Goal: Task Accomplishment & Management: Use online tool/utility

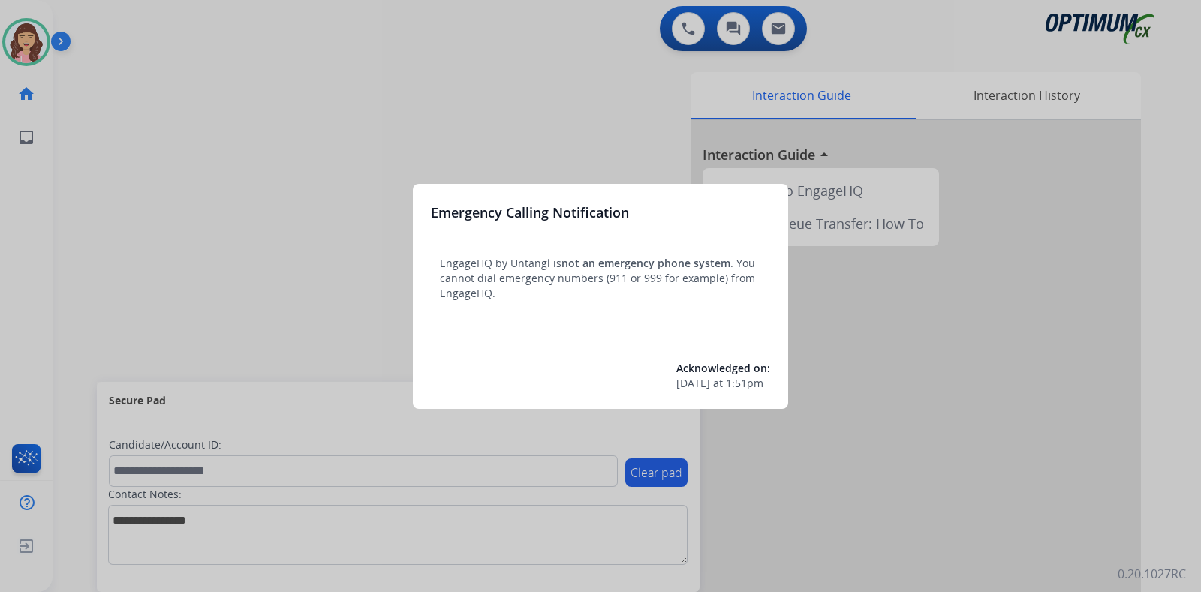
click at [666, 73] on div at bounding box center [600, 296] width 1201 height 592
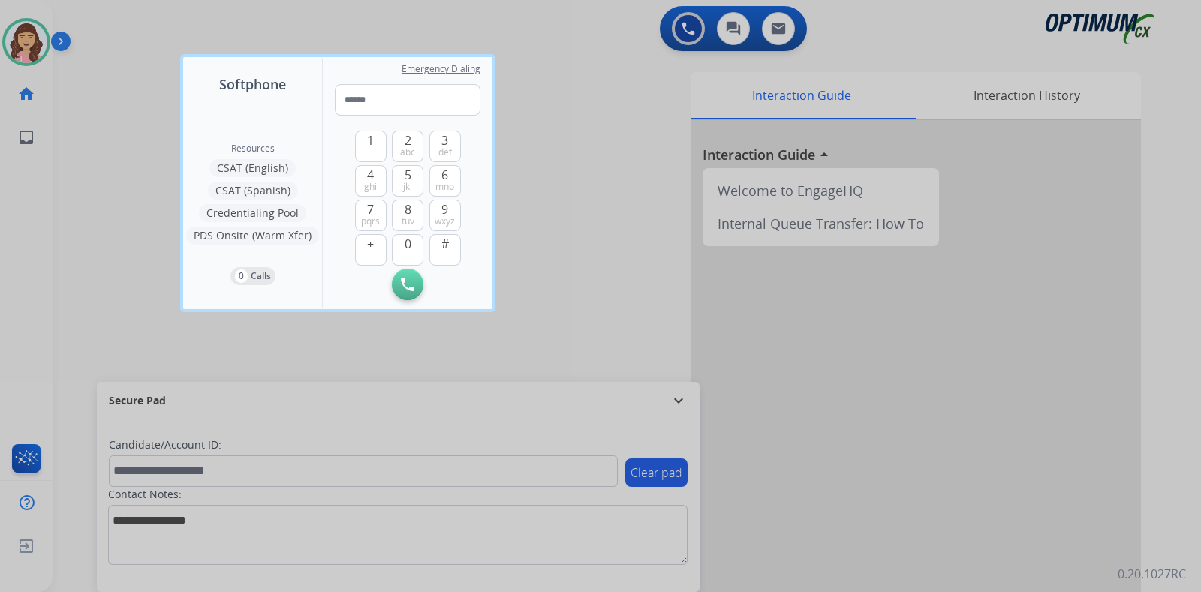
click at [687, 188] on div at bounding box center [600, 296] width 1201 height 592
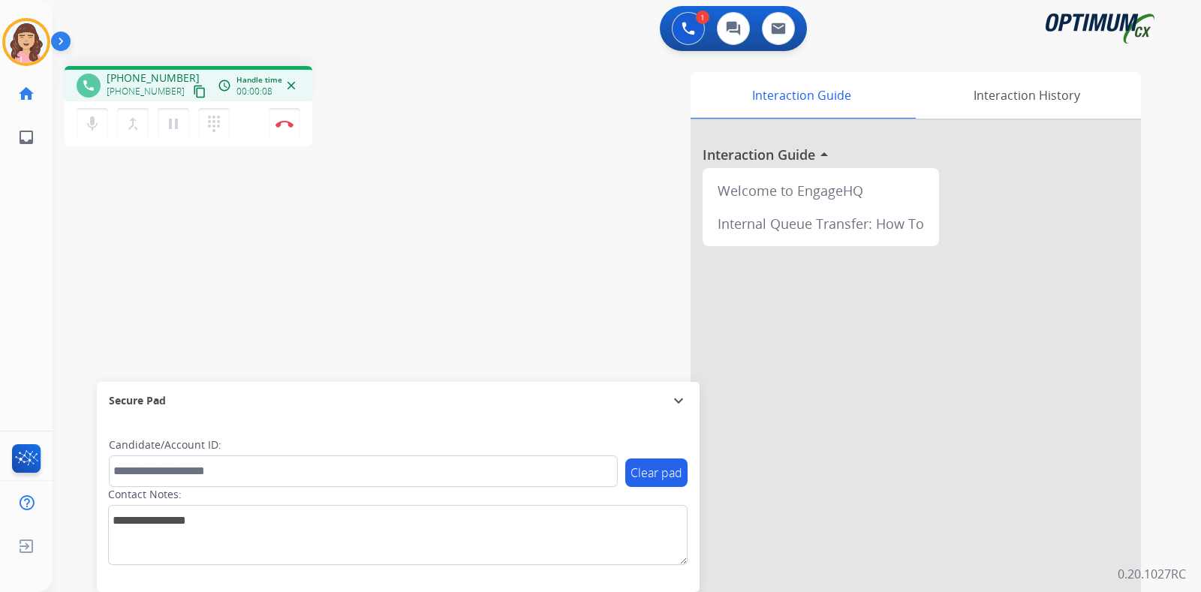
click at [193, 88] on mat-icon "content_copy" at bounding box center [200, 92] width 14 height 14
click at [279, 125] on img at bounding box center [284, 124] width 18 height 8
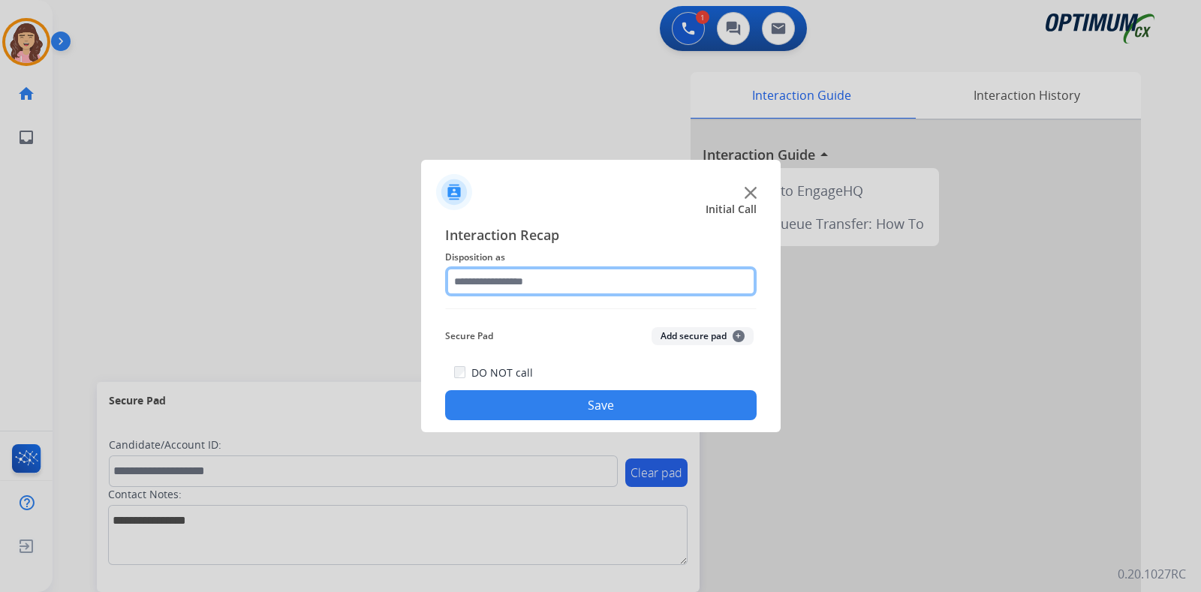
click at [542, 290] on input "text" at bounding box center [600, 281] width 311 height 30
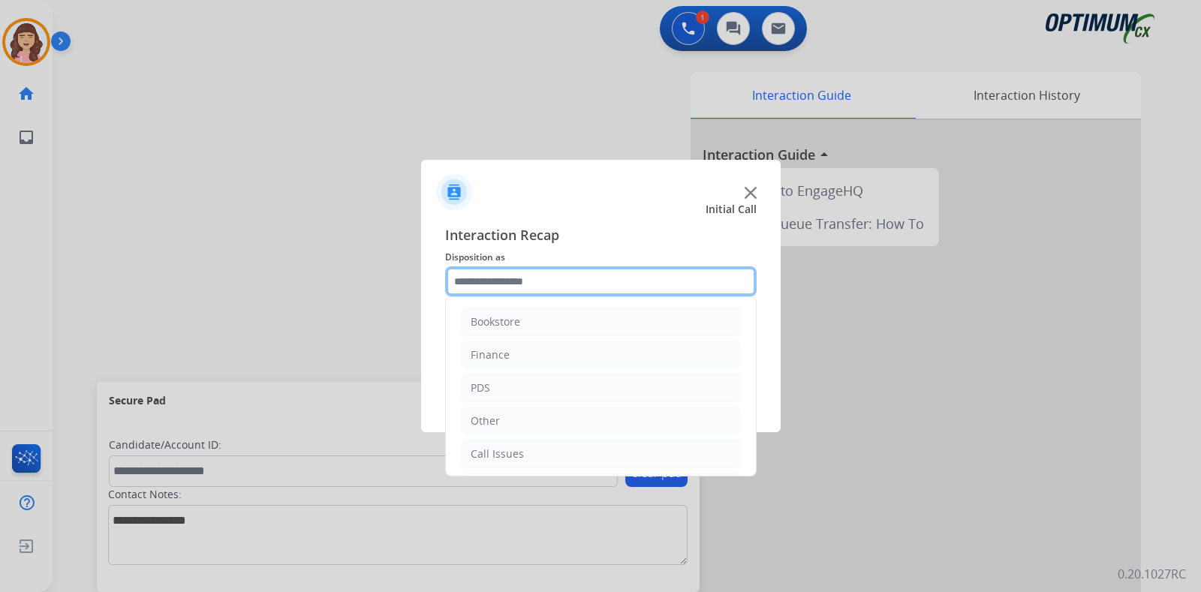
scroll to position [99, 0]
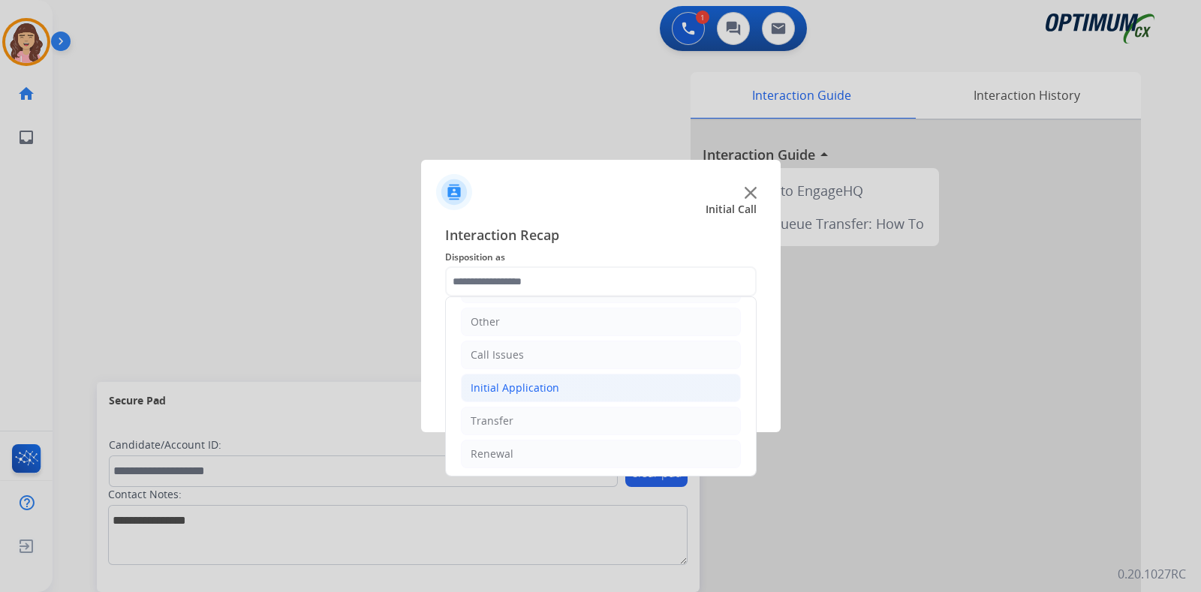
click at [544, 386] on div "Initial Application" at bounding box center [515, 387] width 89 height 15
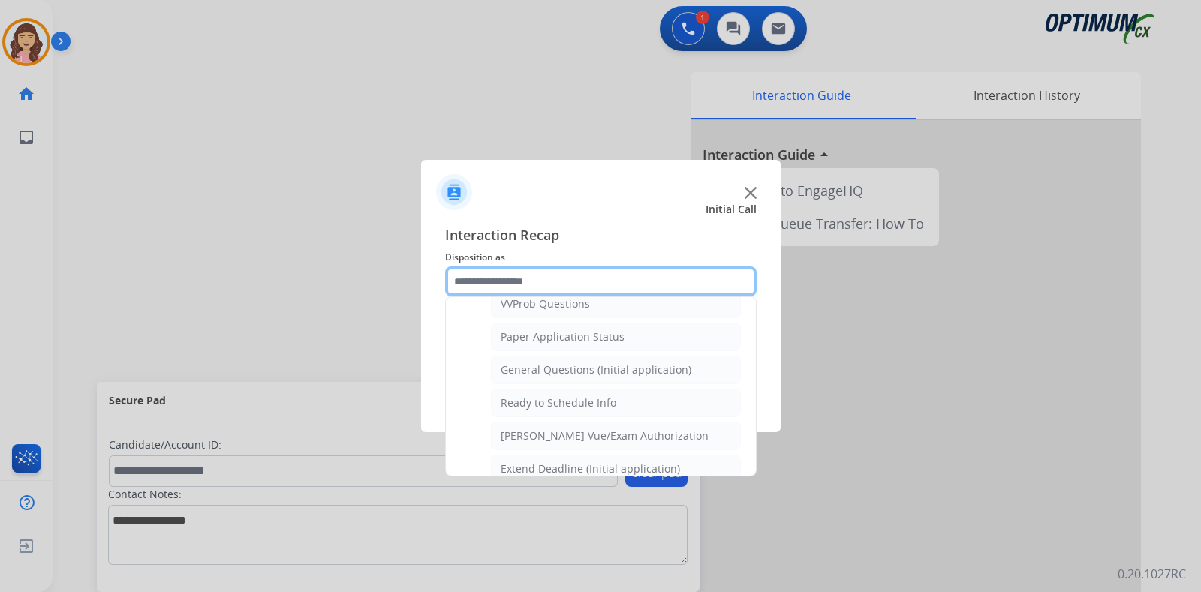
scroll to position [855, 0]
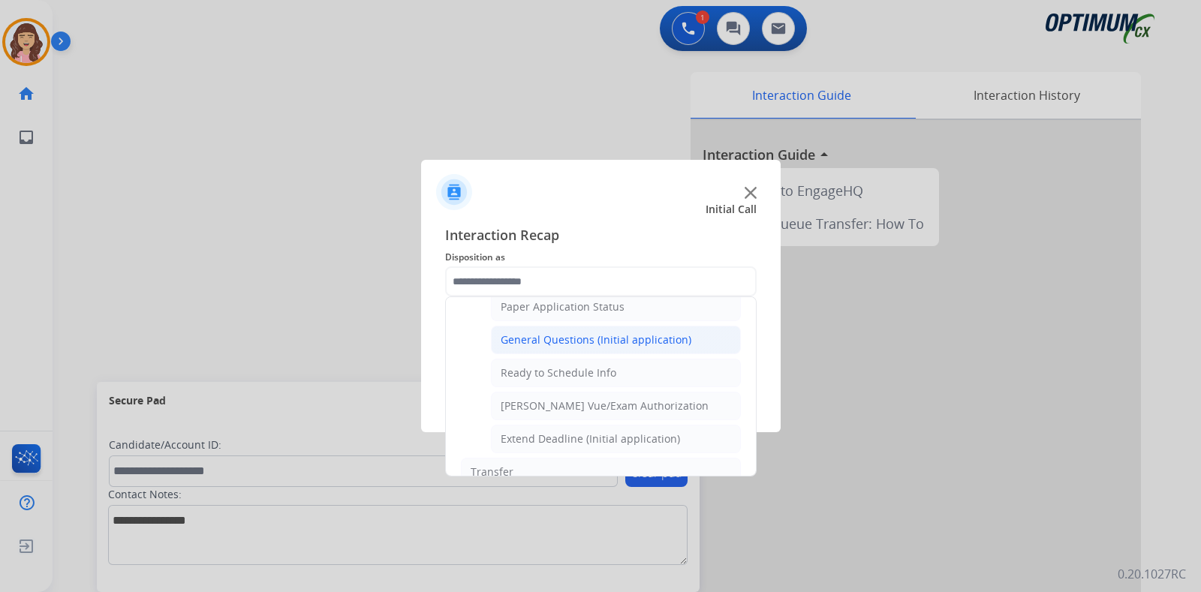
click at [603, 333] on div "General Questions (Initial application)" at bounding box center [596, 339] width 191 height 15
type input "**********"
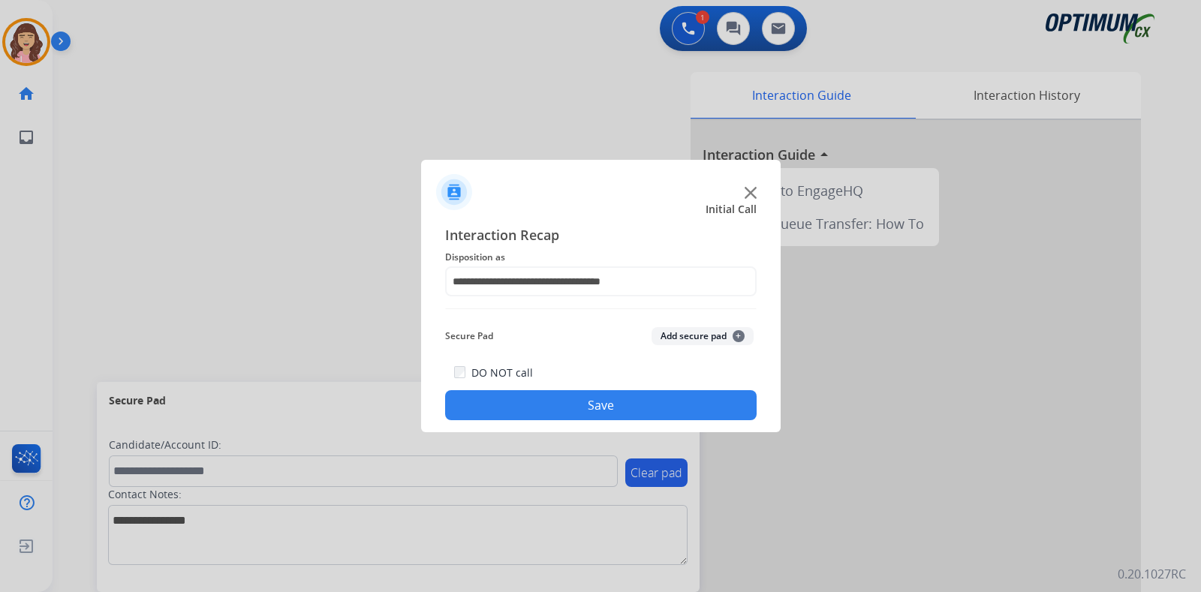
click at [593, 407] on button "Save" at bounding box center [600, 405] width 311 height 30
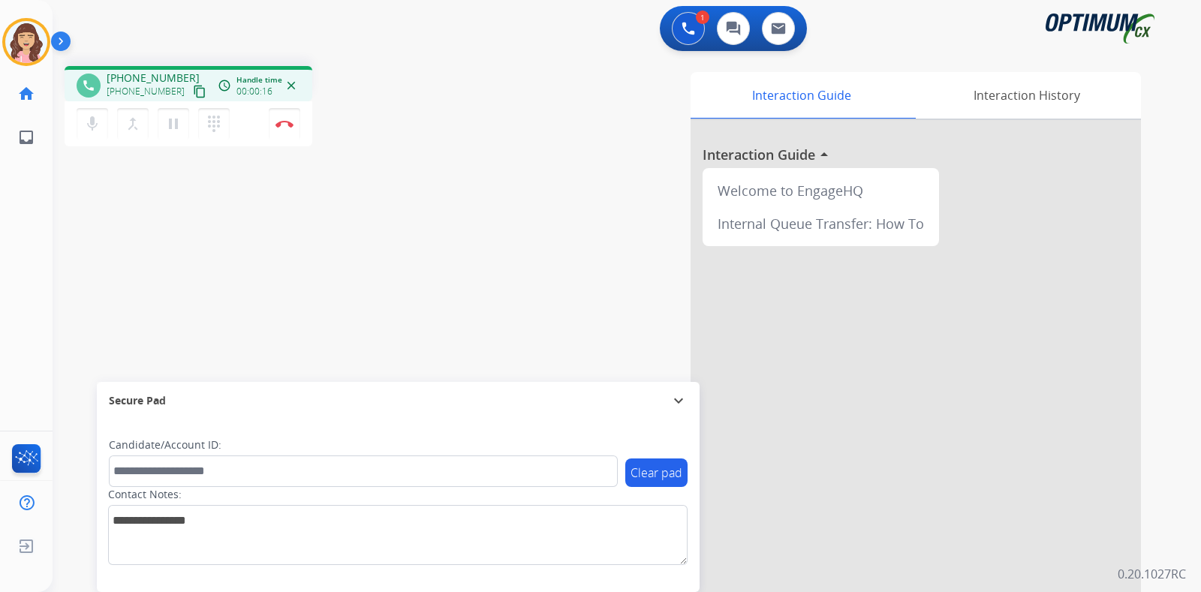
click at [193, 92] on mat-icon "content_copy" at bounding box center [200, 92] width 14 height 14
click at [336, 309] on div "phone [PHONE_NUMBER] [PHONE_NUMBER] content_copy access_time Call metrics Queue…" at bounding box center [609, 367] width 1112 height 626
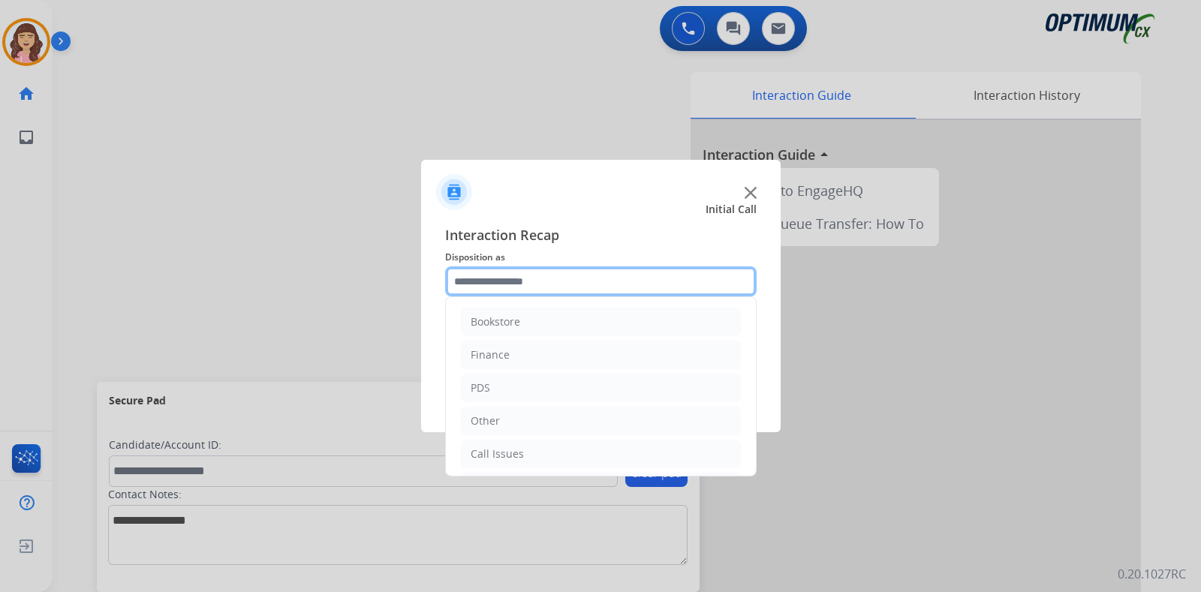
click at [555, 275] on input "text" at bounding box center [600, 281] width 311 height 30
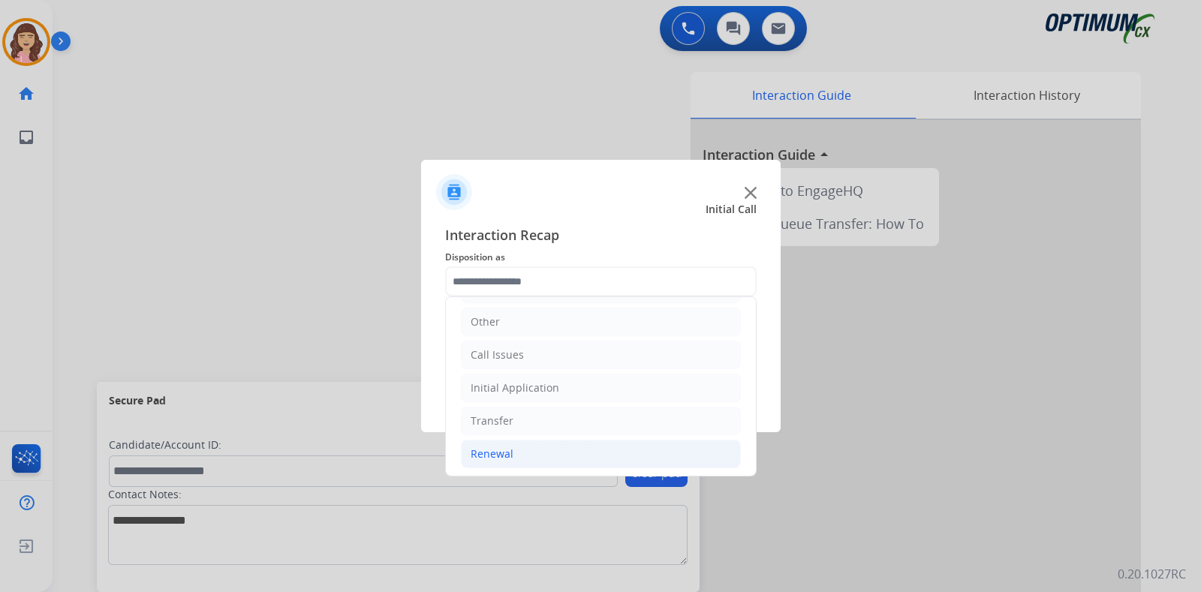
click at [527, 444] on li "Renewal" at bounding box center [601, 454] width 280 height 29
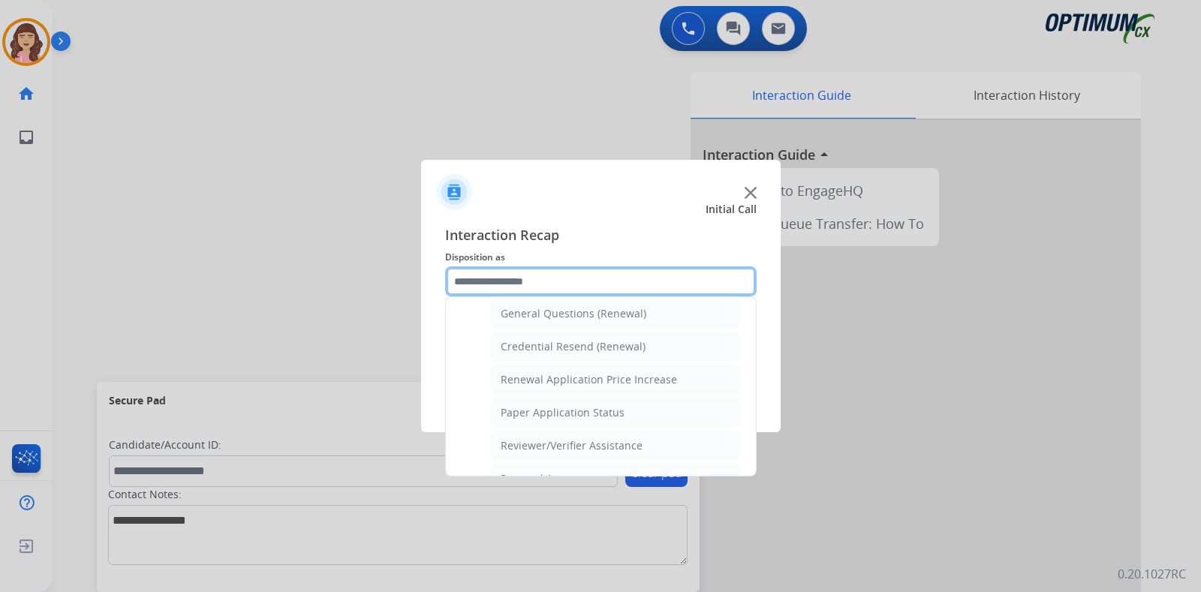
scroll to position [423, 0]
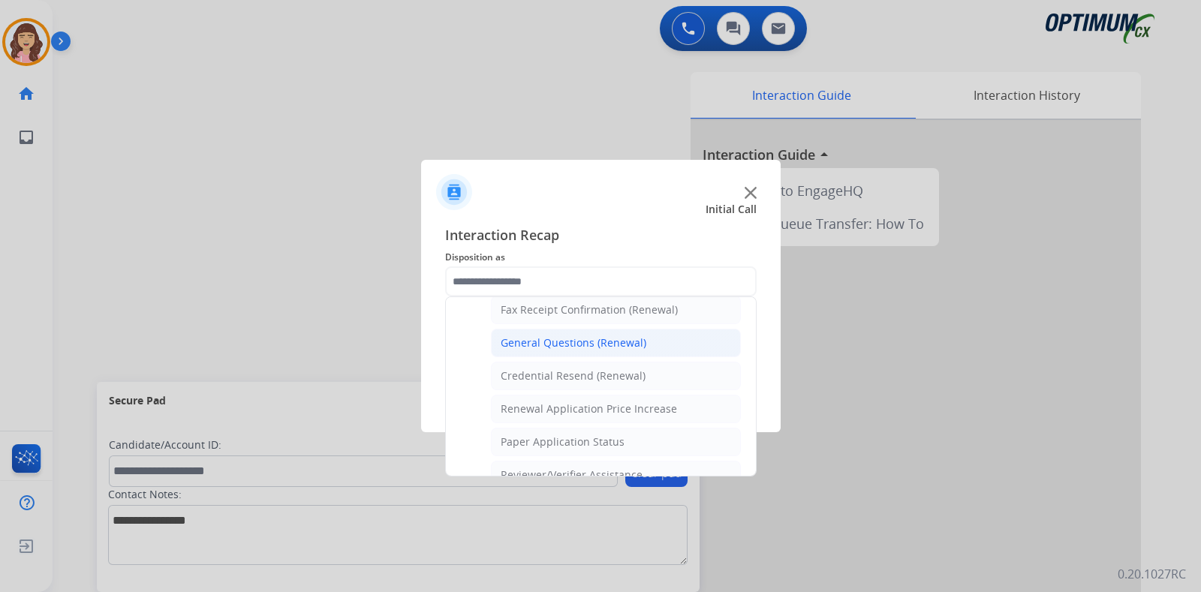
click at [627, 343] on div "General Questions (Renewal)" at bounding box center [574, 342] width 146 height 15
type input "**********"
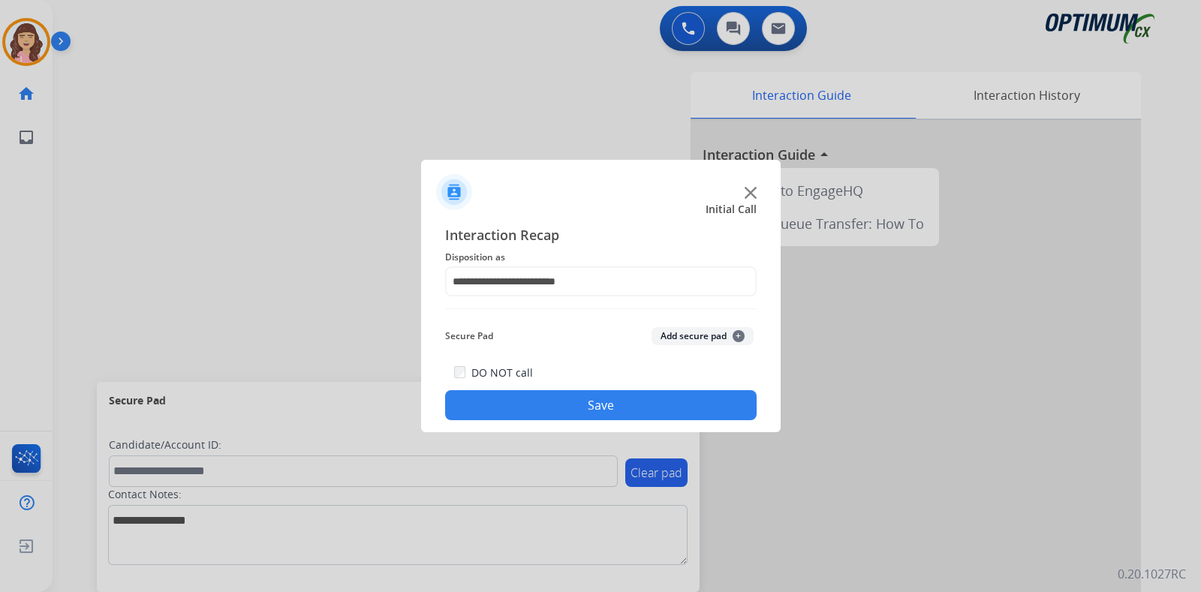
click at [621, 414] on button "Save" at bounding box center [600, 405] width 311 height 30
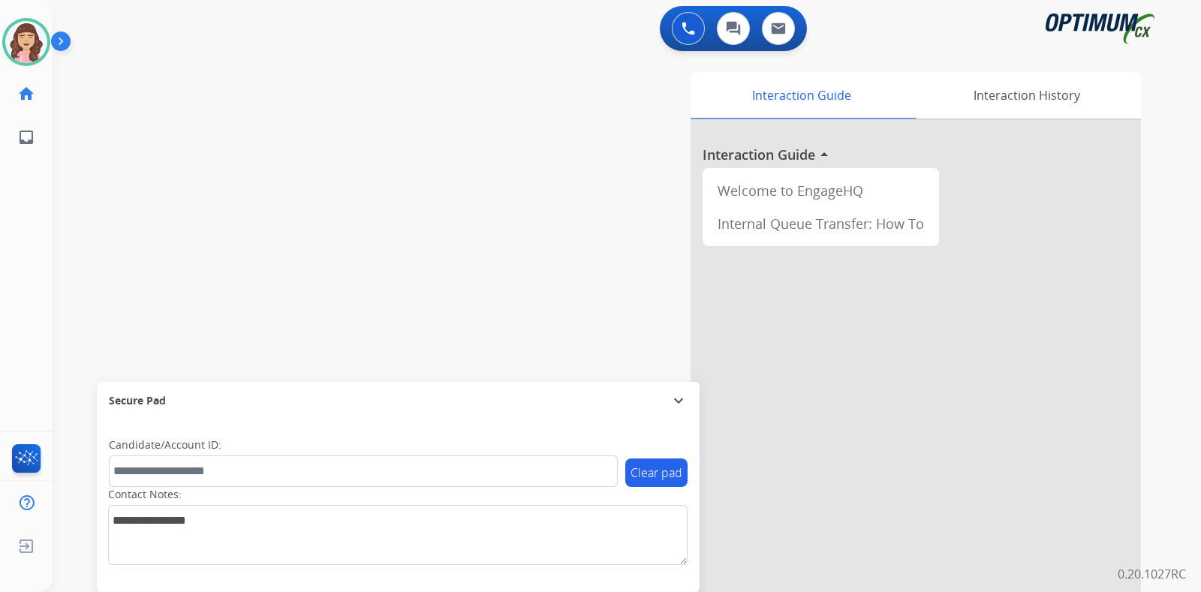
click at [251, 167] on div "swap_horiz Break voice bridge close_fullscreen Connect 3-Way Call merge_type Se…" at bounding box center [609, 367] width 1112 height 626
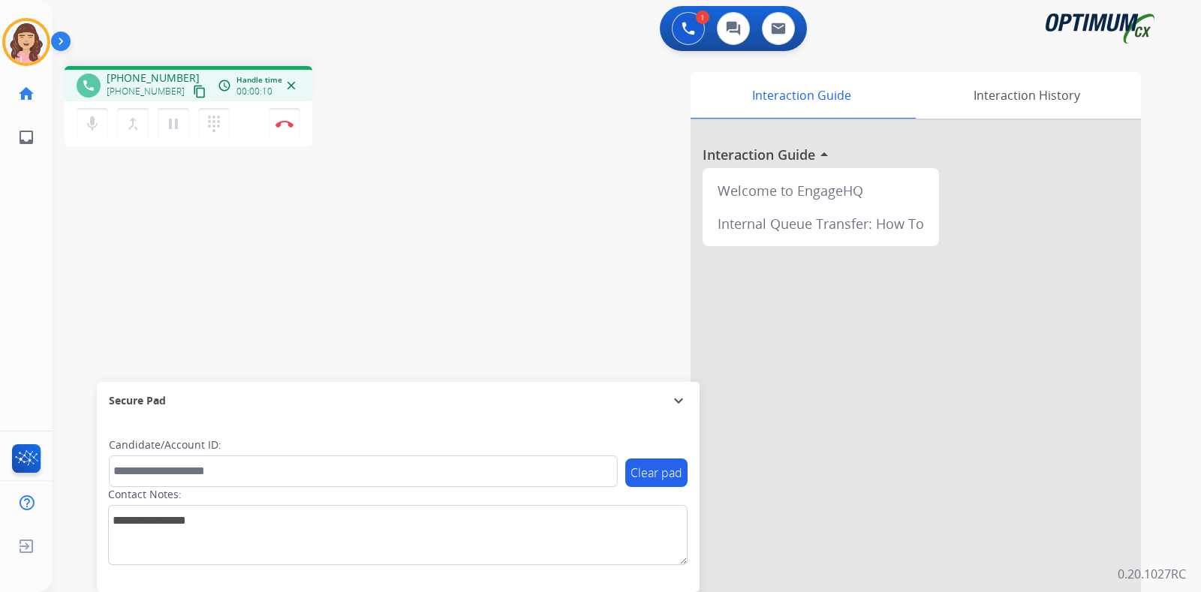
click at [193, 90] on mat-icon "content_copy" at bounding box center [200, 92] width 14 height 14
click at [285, 129] on button "Disconnect" at bounding box center [285, 124] width 32 height 32
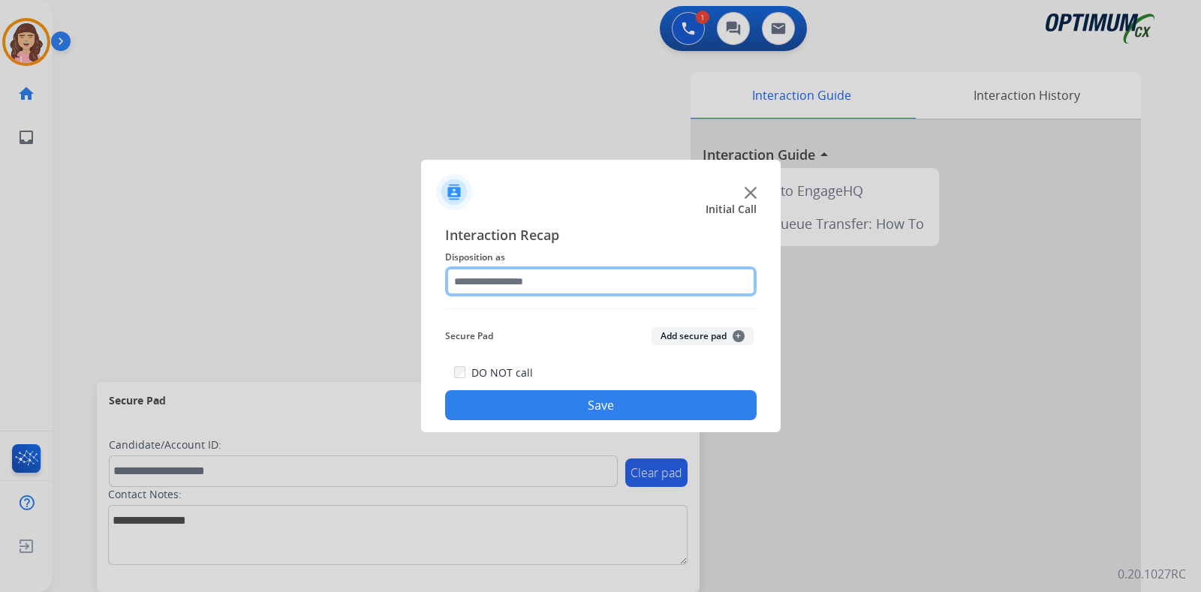
click at [510, 282] on input "text" at bounding box center [600, 281] width 311 height 30
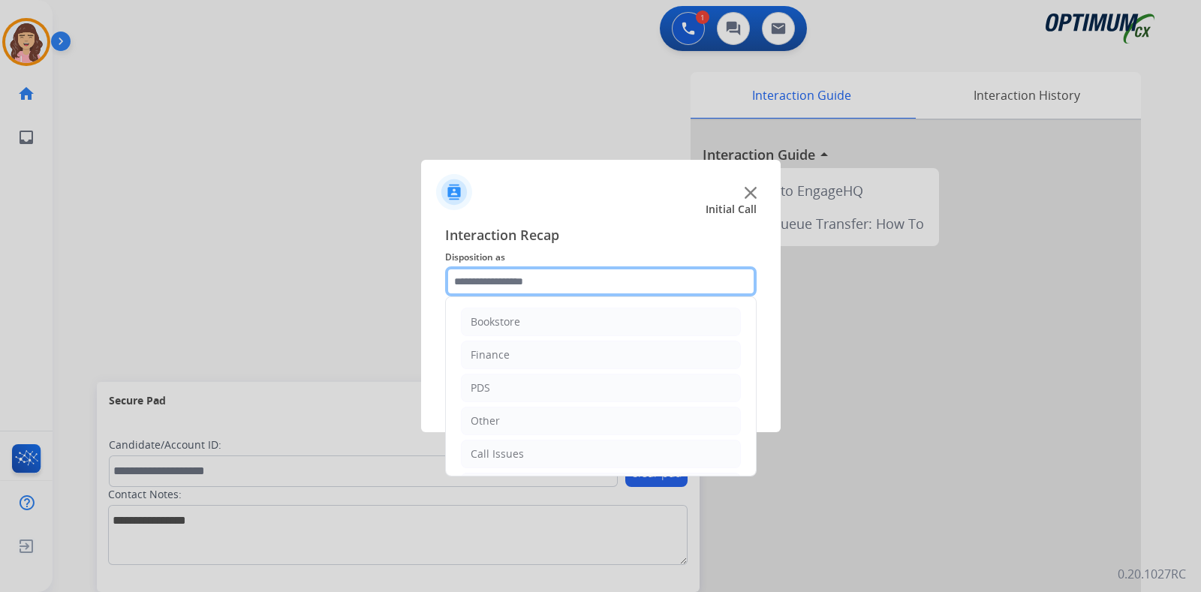
scroll to position [99, 0]
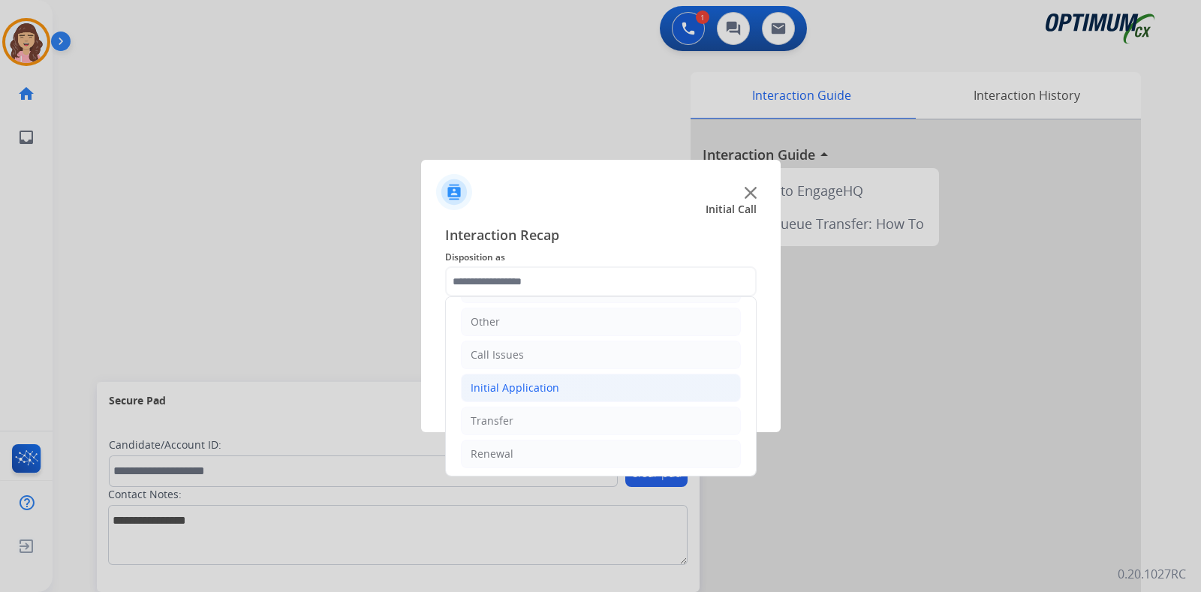
click at [543, 395] on li "Initial Application" at bounding box center [601, 388] width 280 height 29
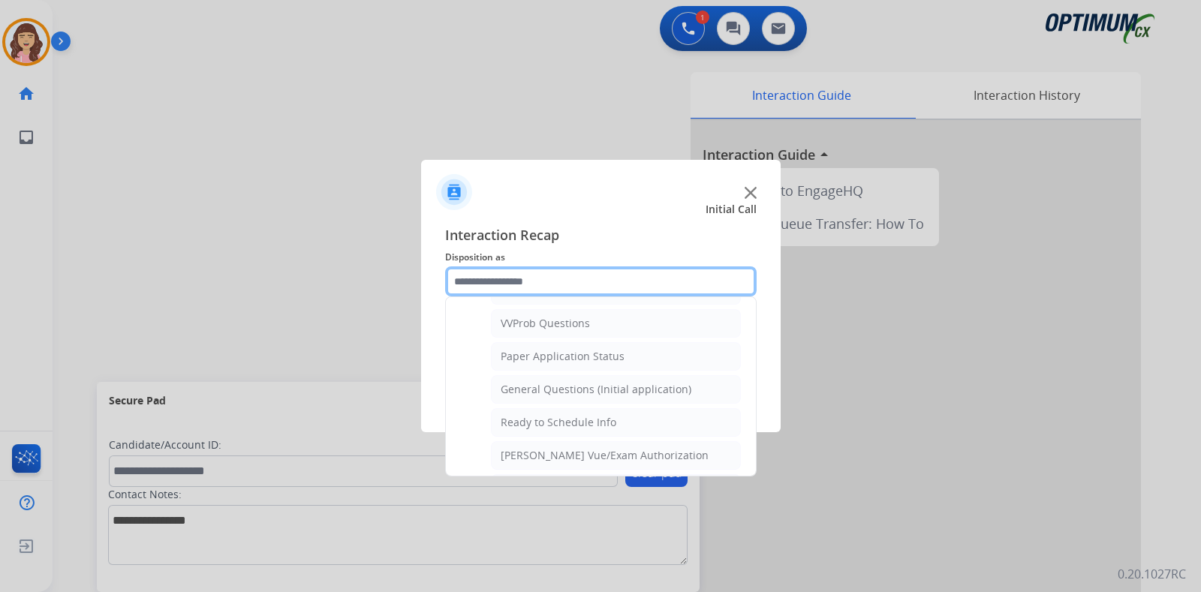
scroll to position [776, 0]
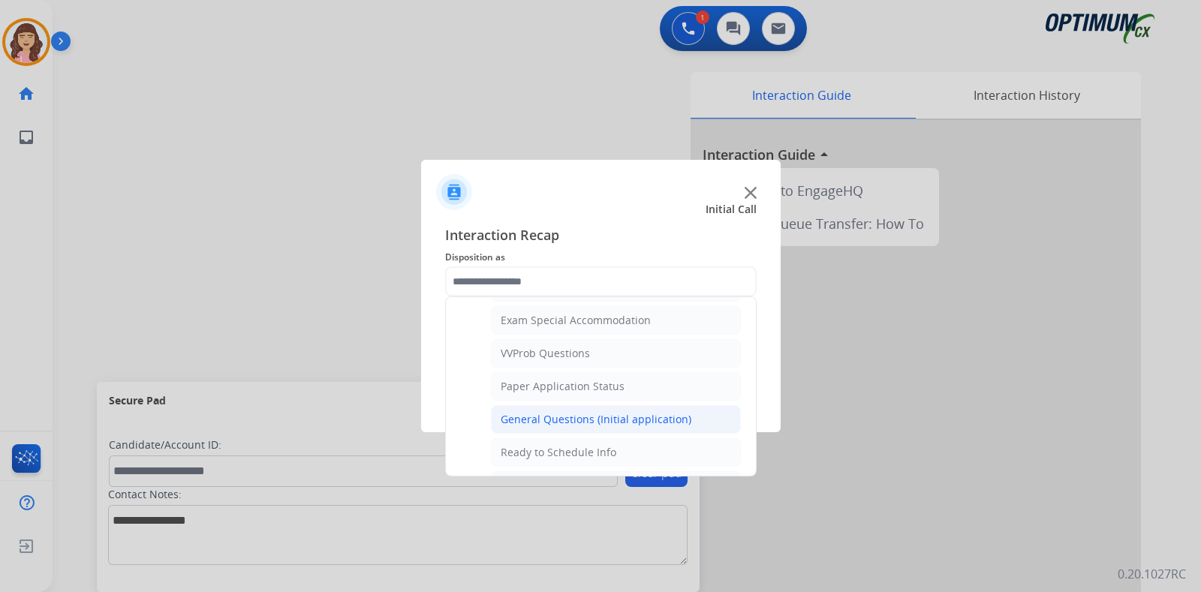
click at [612, 412] on div "General Questions (Initial application)" at bounding box center [596, 419] width 191 height 15
type input "**********"
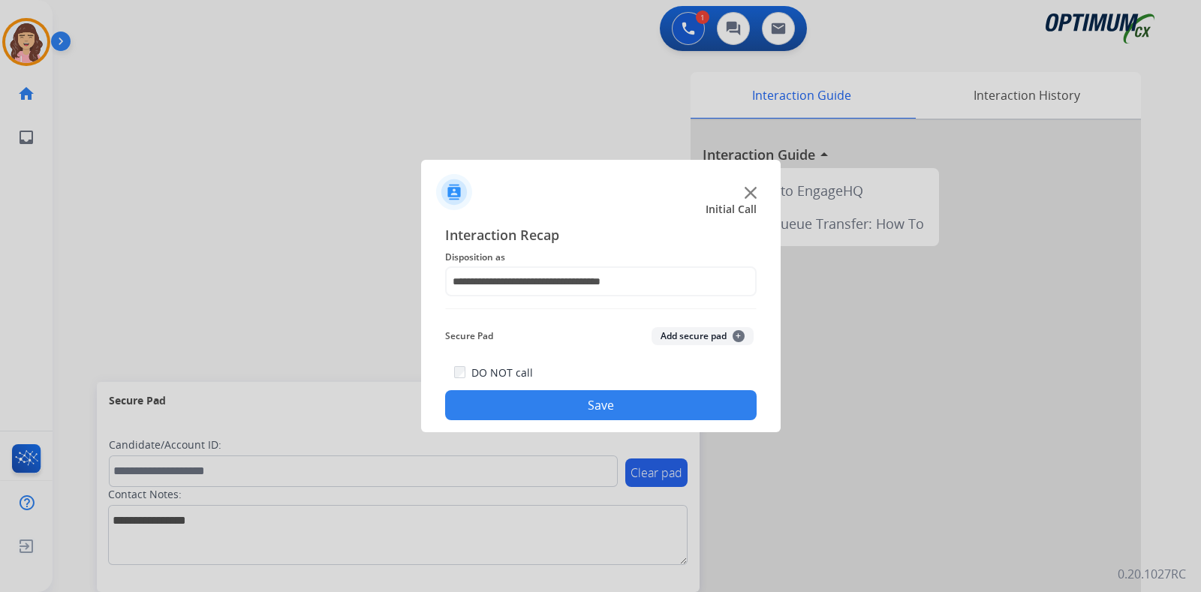
click at [587, 401] on button "Save" at bounding box center [600, 405] width 311 height 30
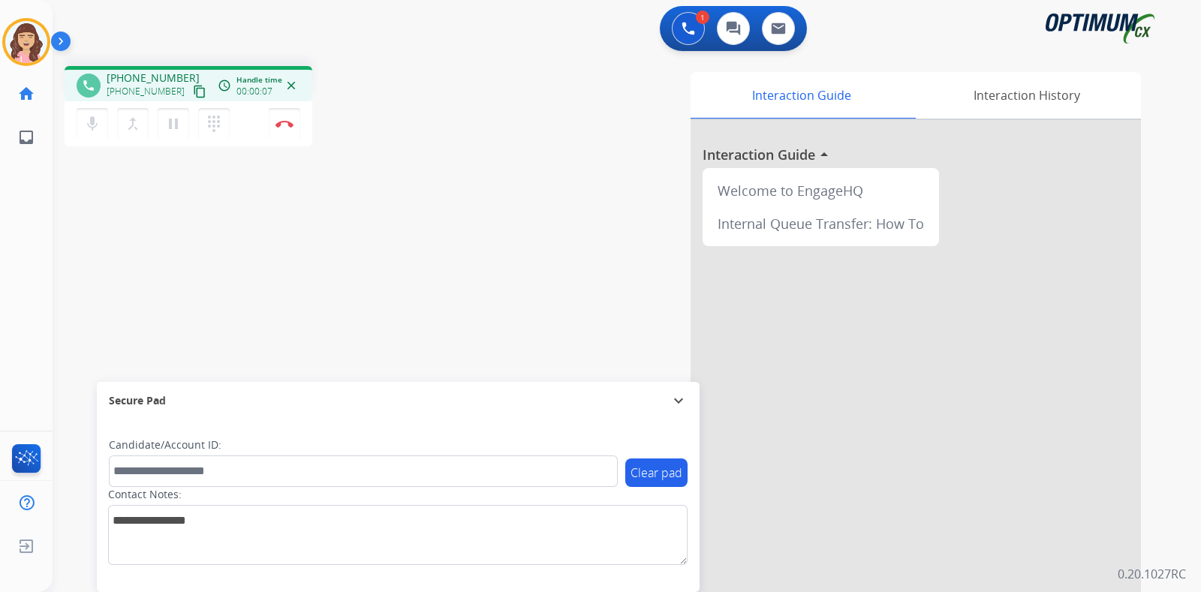
click at [193, 91] on mat-icon "content_copy" at bounding box center [200, 92] width 14 height 14
click at [281, 125] on img at bounding box center [284, 124] width 18 height 8
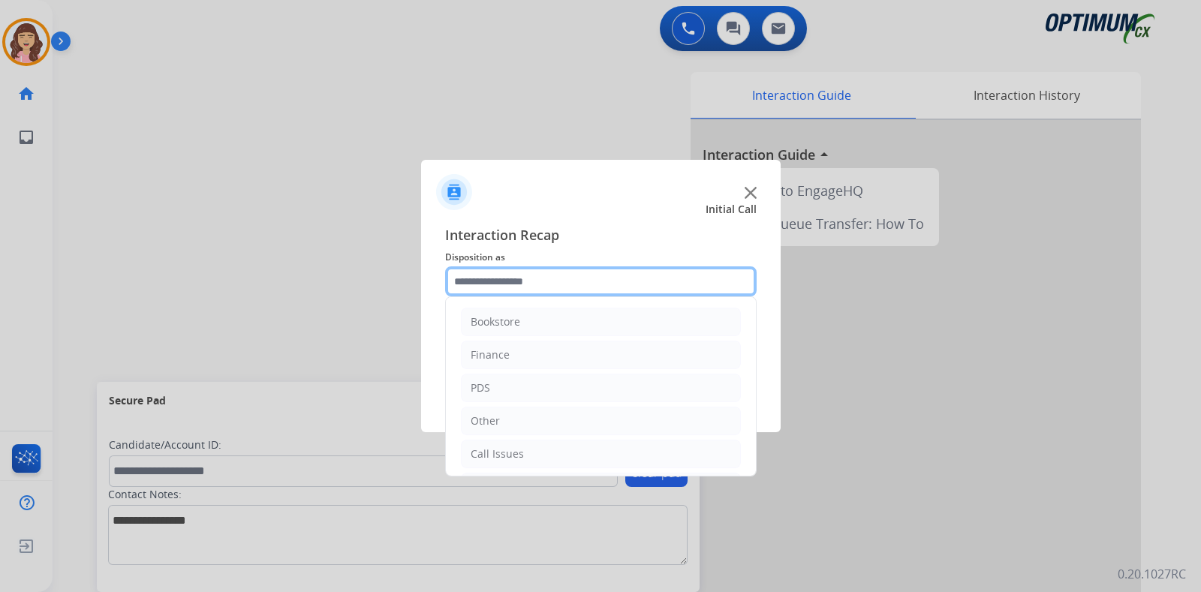
click at [568, 279] on input "text" at bounding box center [600, 281] width 311 height 30
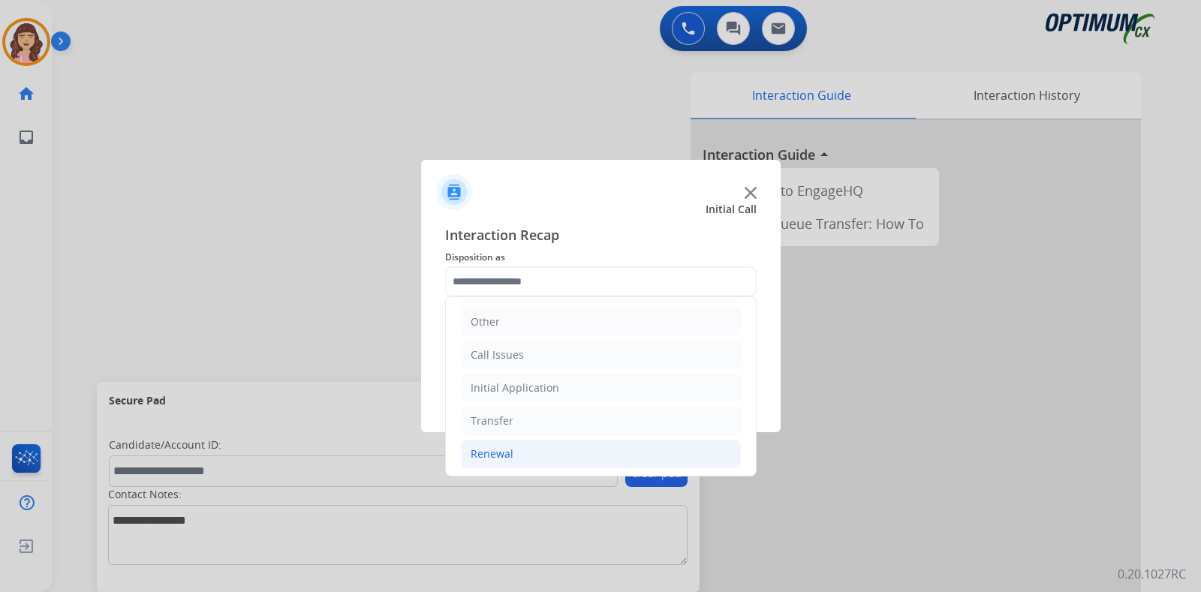
click at [503, 456] on div "Renewal" at bounding box center [492, 454] width 43 height 15
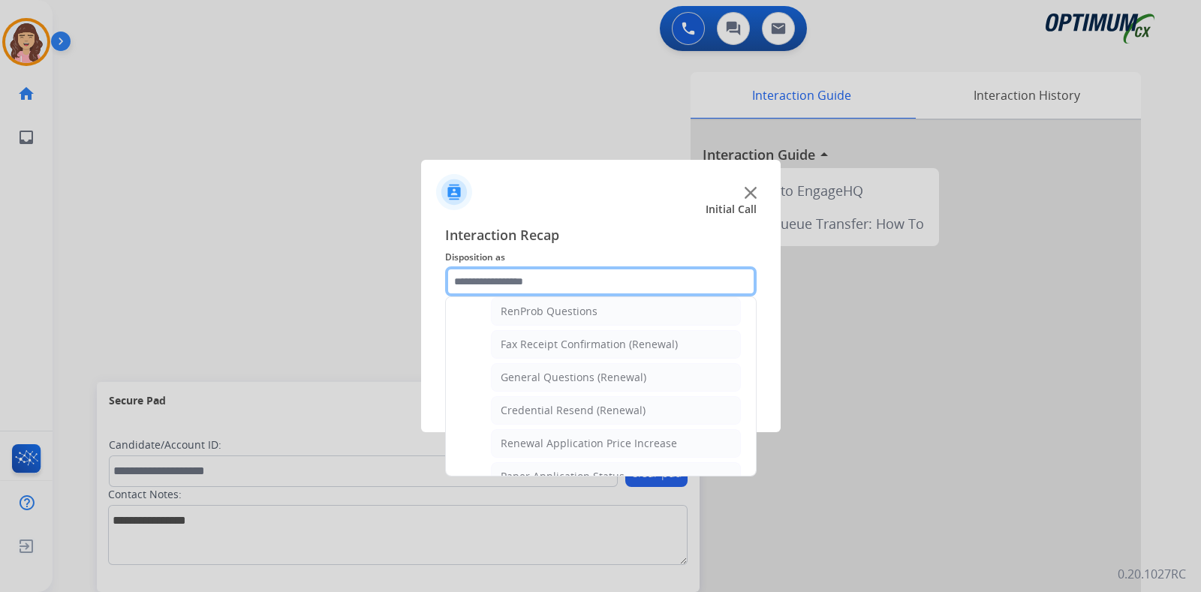
scroll to position [392, 0]
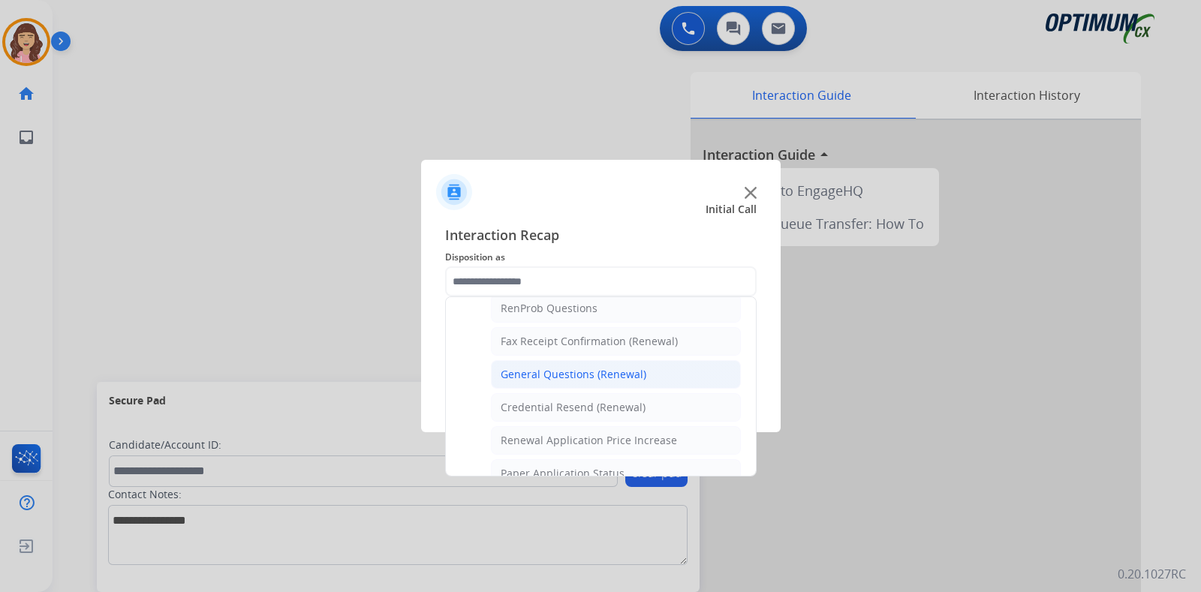
click at [586, 368] on div "General Questions (Renewal)" at bounding box center [574, 374] width 146 height 15
type input "**********"
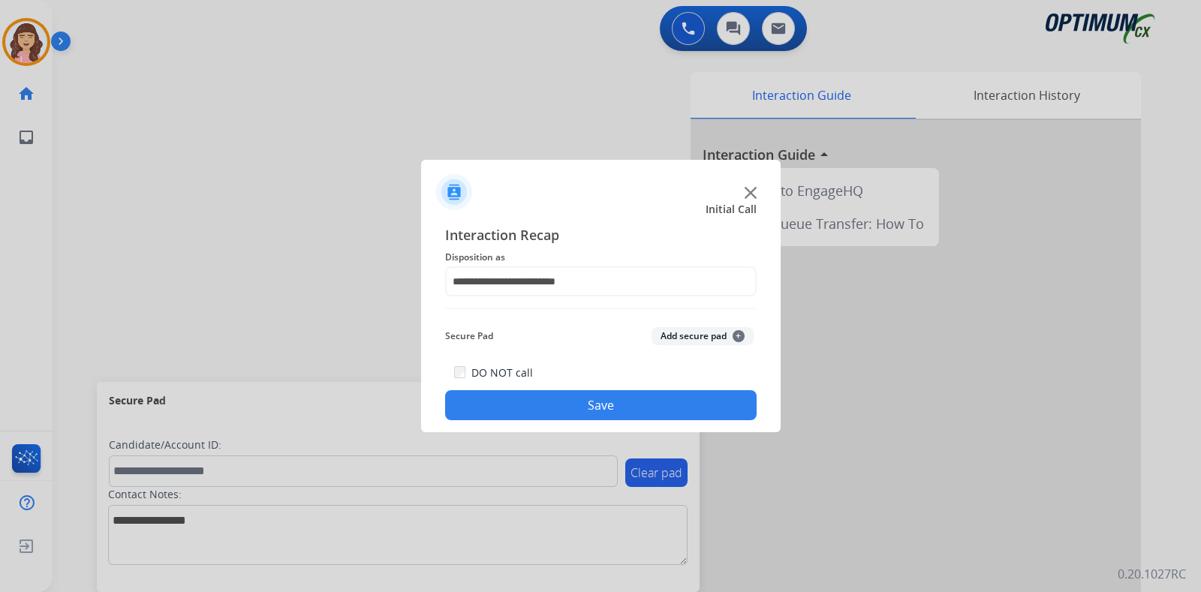
click at [595, 405] on button "Save" at bounding box center [600, 405] width 311 height 30
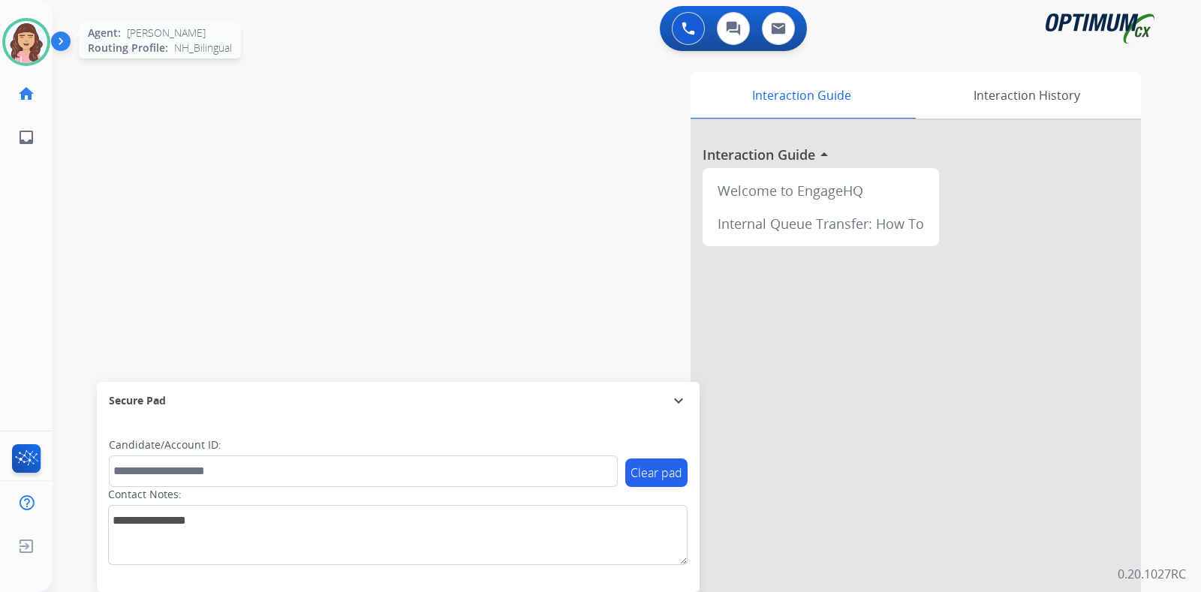
click at [25, 43] on img at bounding box center [26, 42] width 42 height 42
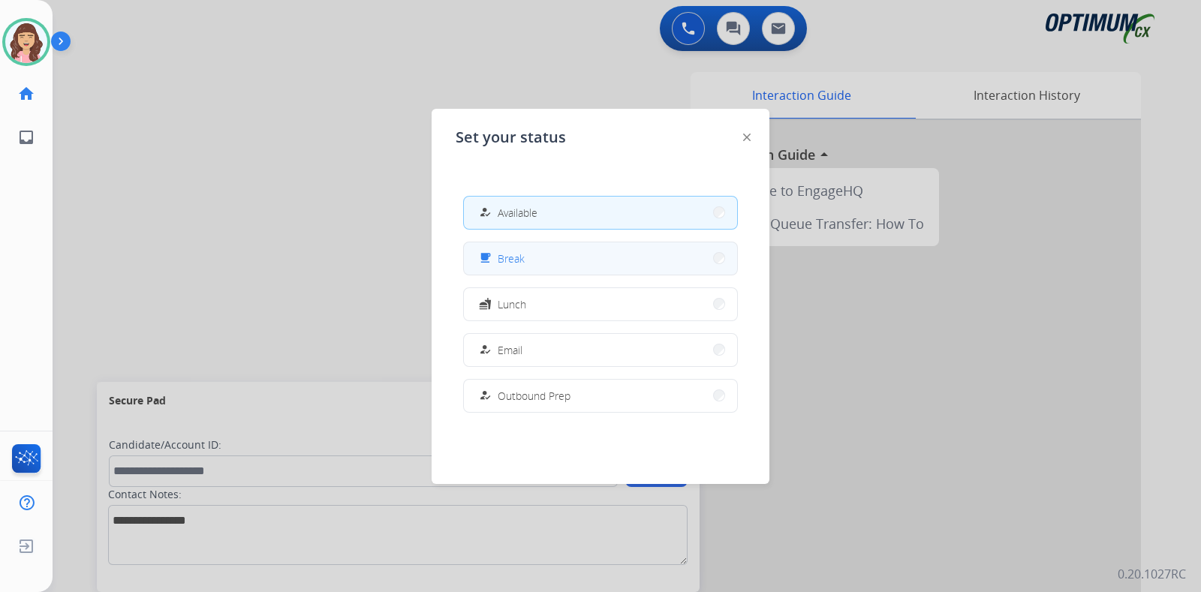
click at [528, 260] on button "free_breakfast Break" at bounding box center [600, 258] width 273 height 32
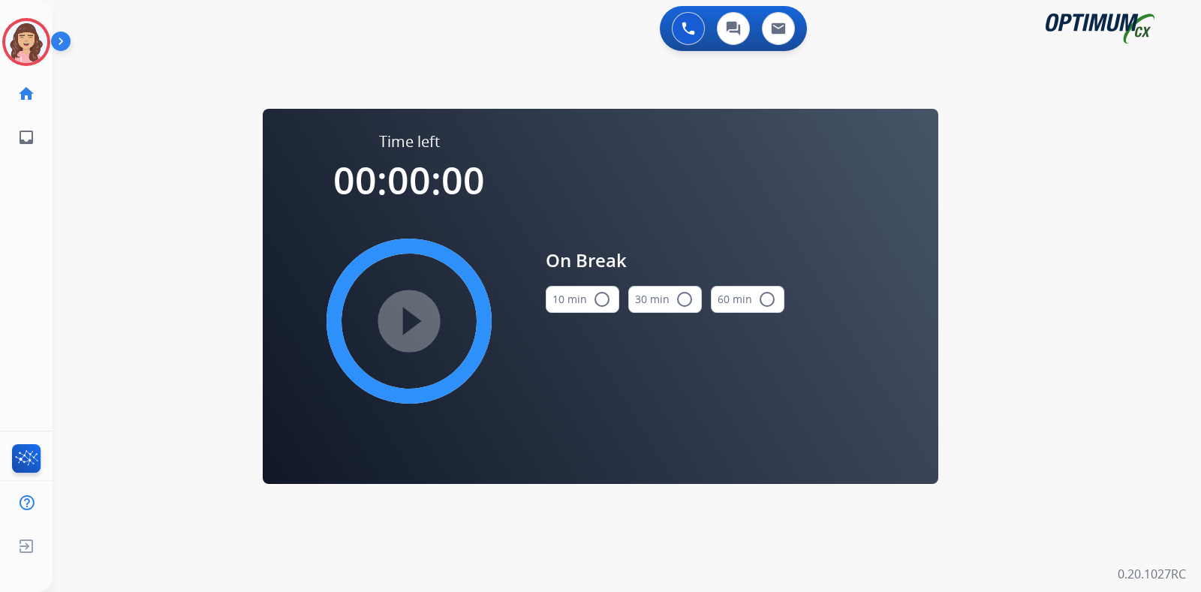
click at [596, 302] on mat-icon "radio_button_unchecked" at bounding box center [602, 299] width 18 height 18
click at [409, 318] on mat-icon "play_circle_filled" at bounding box center [409, 321] width 18 height 18
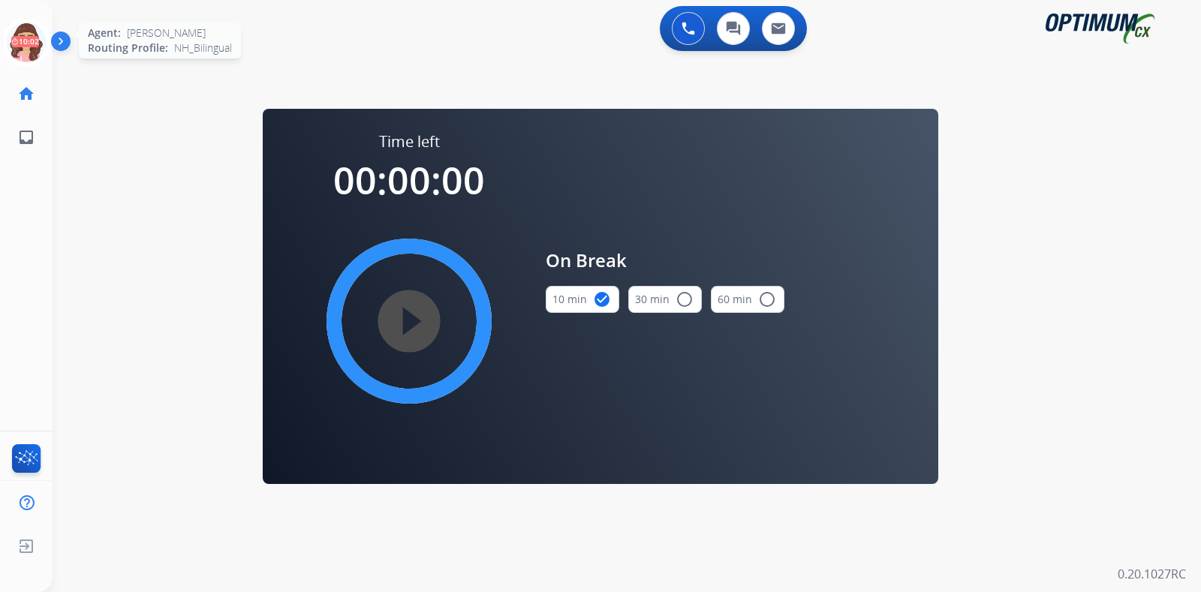
click at [25, 53] on icon at bounding box center [26, 42] width 49 height 49
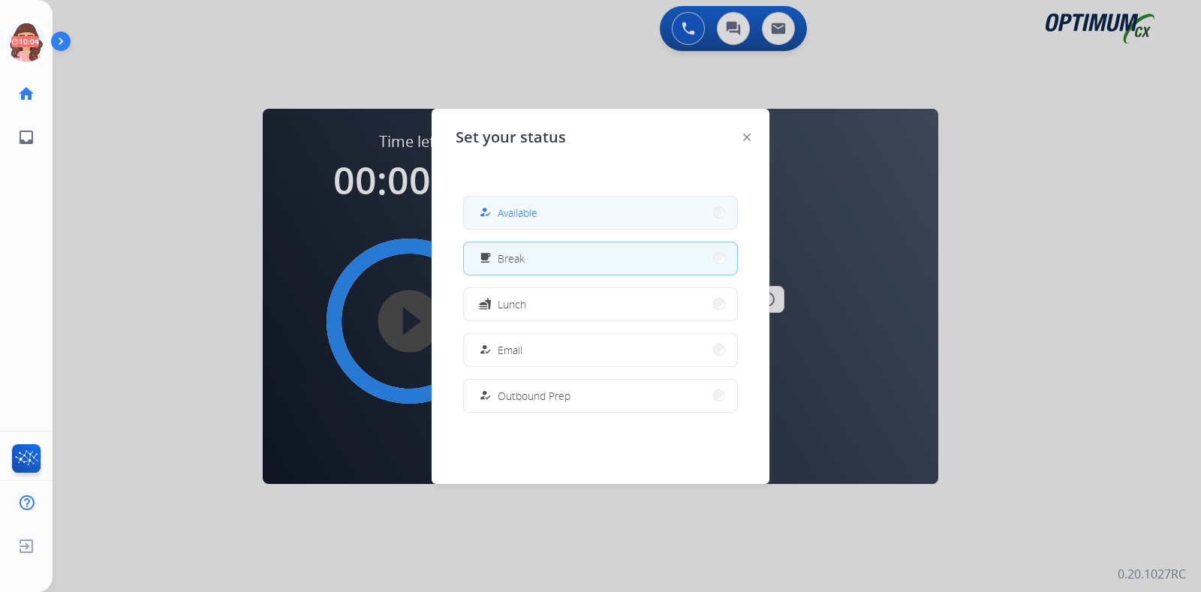
click at [494, 209] on div "how_to_reg" at bounding box center [487, 212] width 22 height 18
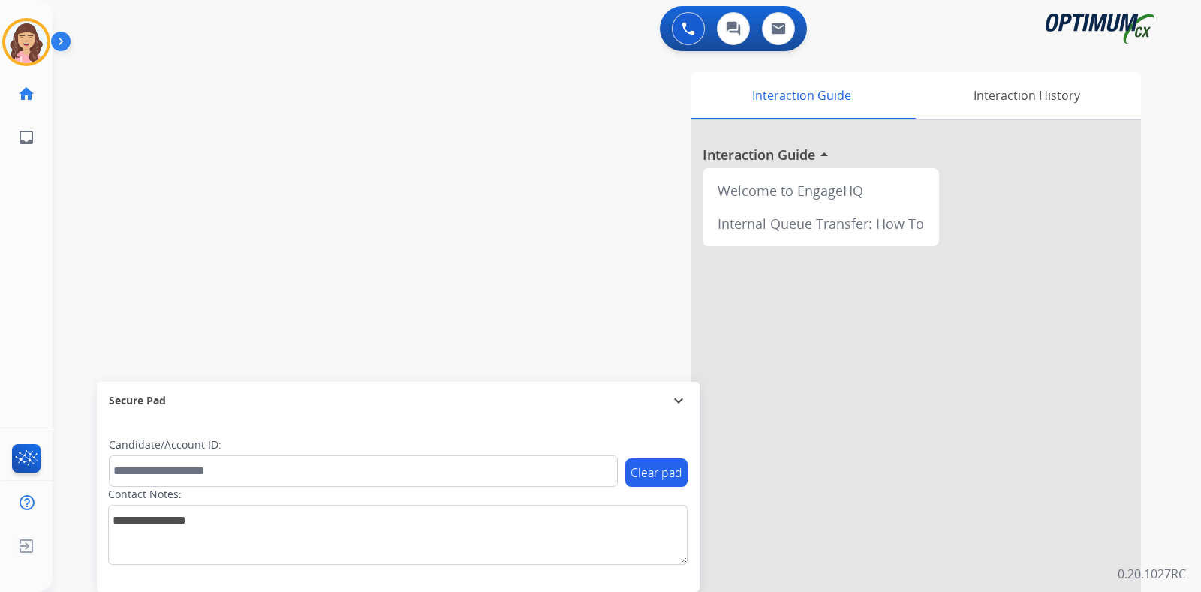
click at [308, 194] on div "swap_horiz Break voice bridge close_fullscreen Connect 3-Way Call merge_type Se…" at bounding box center [609, 367] width 1112 height 626
click at [28, 44] on img at bounding box center [26, 42] width 42 height 42
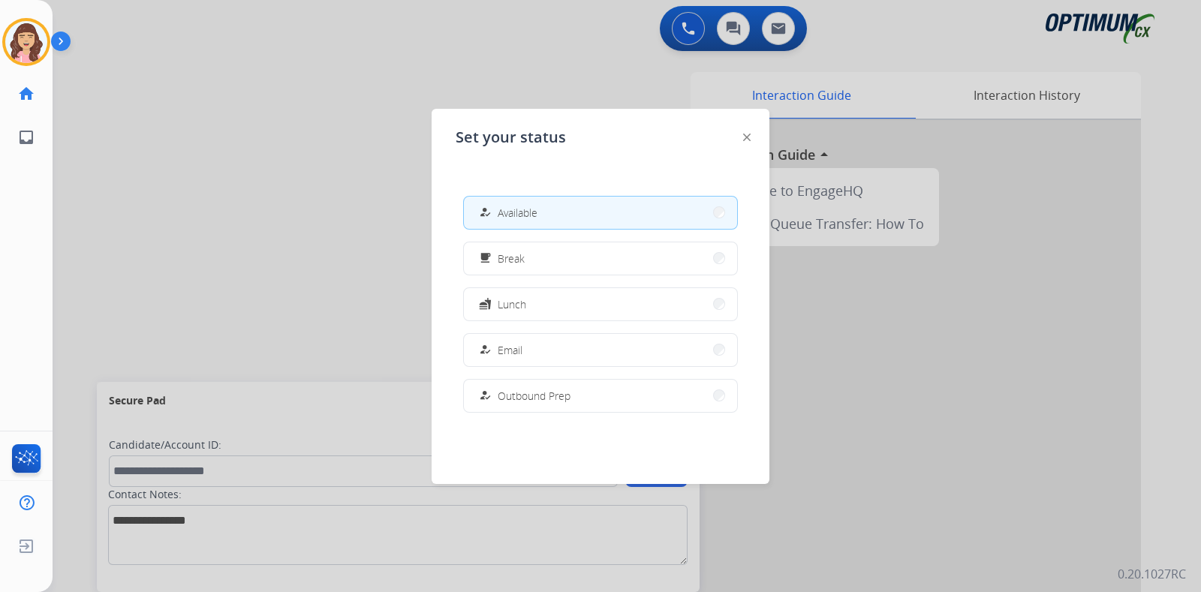
click at [254, 208] on div at bounding box center [600, 296] width 1201 height 592
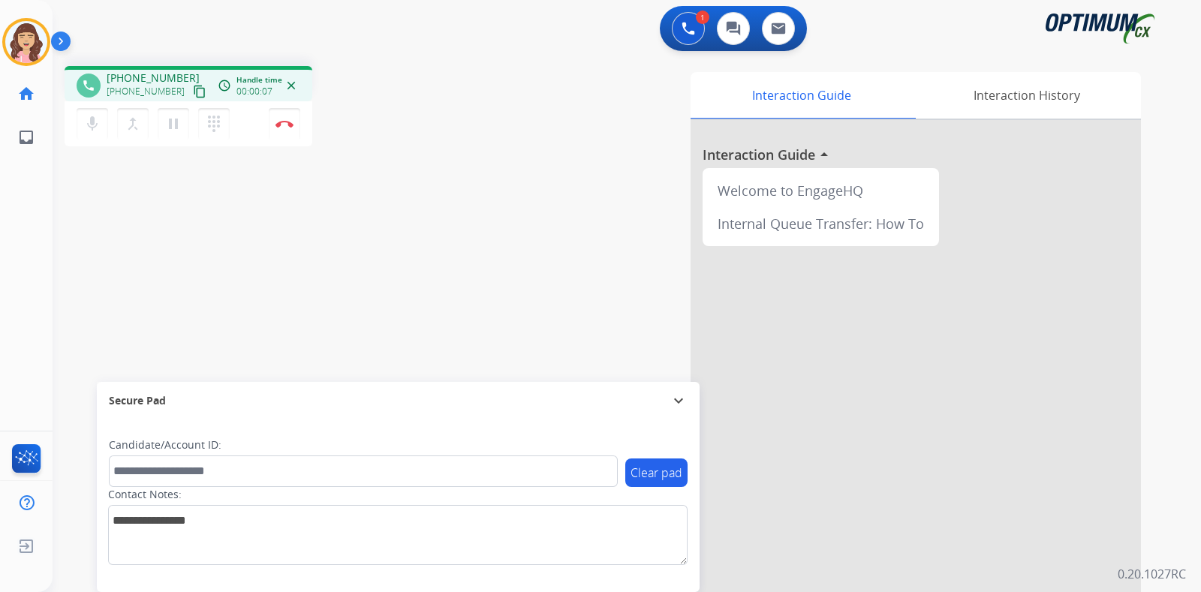
click at [193, 89] on mat-icon "content_copy" at bounding box center [200, 92] width 14 height 14
click at [272, 289] on div "phone [PHONE_NUMBER] [PHONE_NUMBER] content_copy access_time Call metrics Queue…" at bounding box center [609, 367] width 1112 height 626
click at [329, 233] on div "phone [PHONE_NUMBER] [PHONE_NUMBER] content_copy access_time Call metrics Queue…" at bounding box center [609, 367] width 1112 height 626
click at [290, 129] on button "Disconnect" at bounding box center [285, 124] width 32 height 32
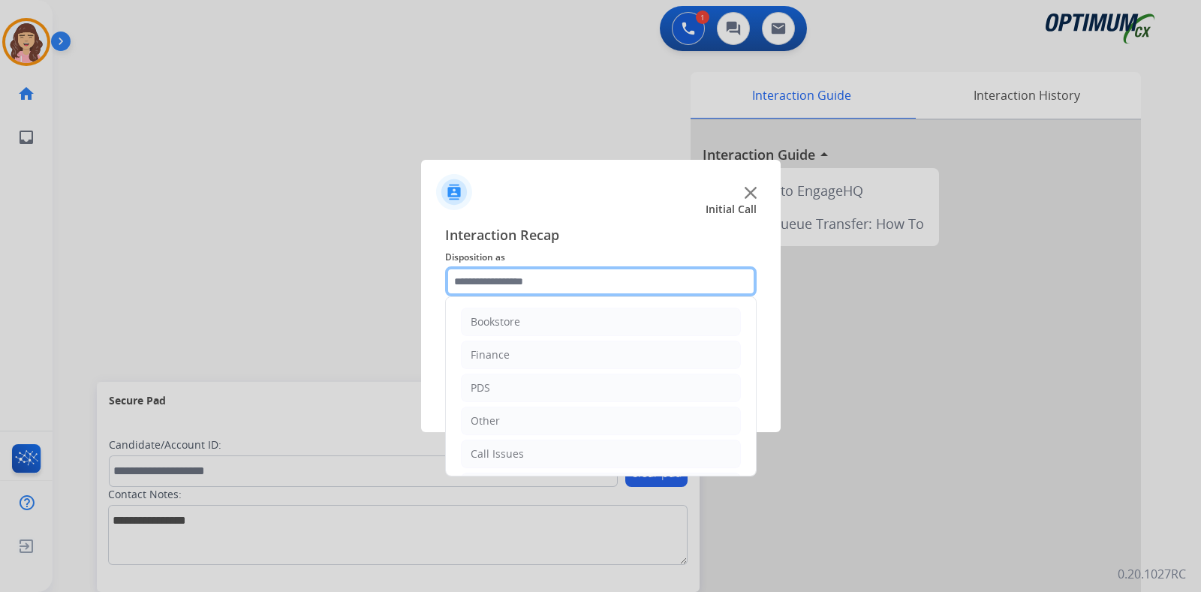
click at [582, 287] on input "text" at bounding box center [600, 281] width 311 height 30
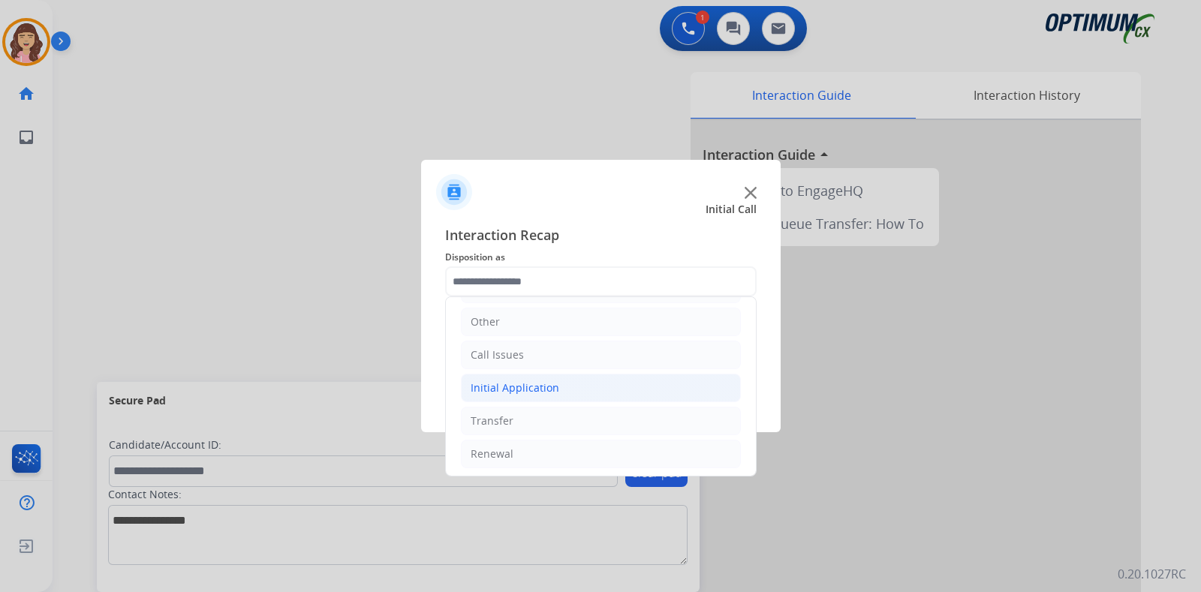
click at [543, 388] on div "Initial Application" at bounding box center [515, 387] width 89 height 15
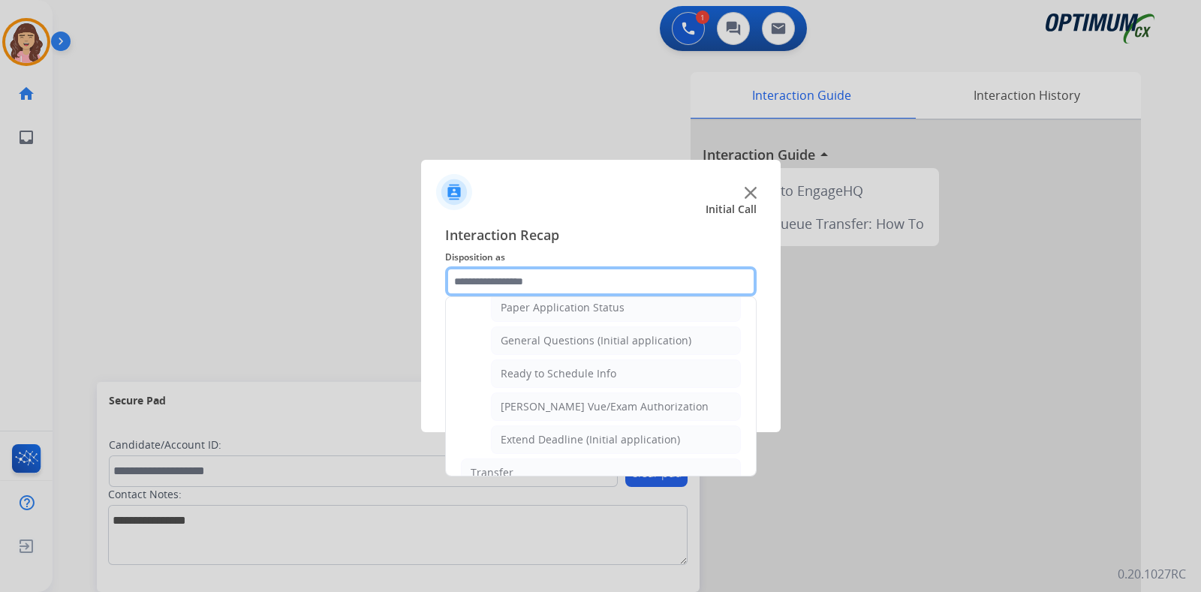
scroll to position [828, 0]
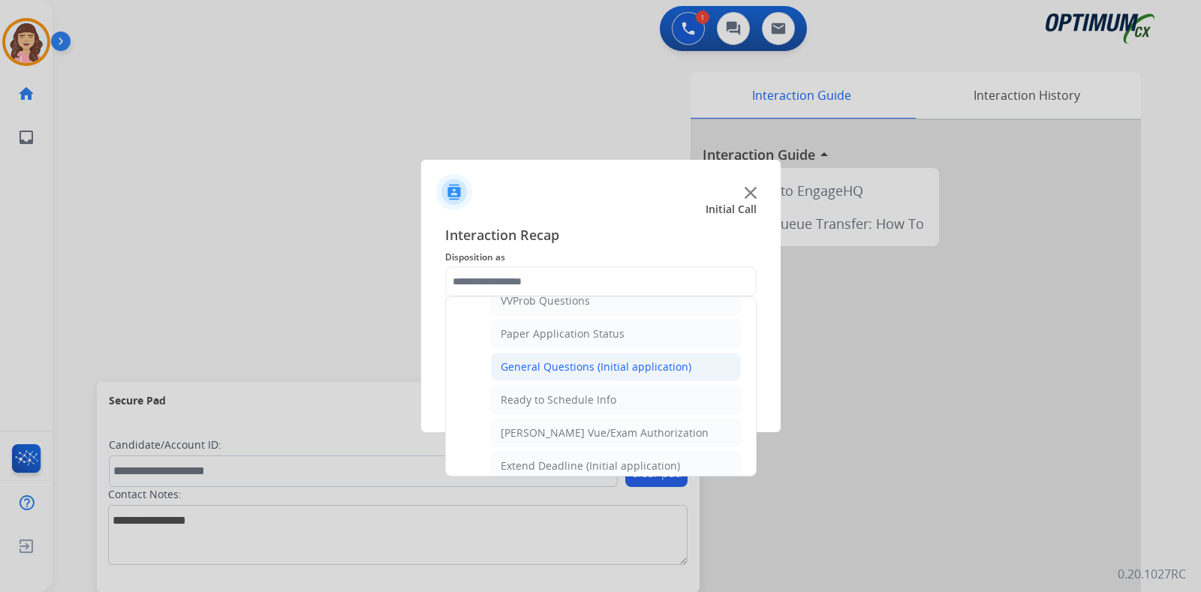
click at [615, 362] on div "General Questions (Initial application)" at bounding box center [596, 366] width 191 height 15
type input "**********"
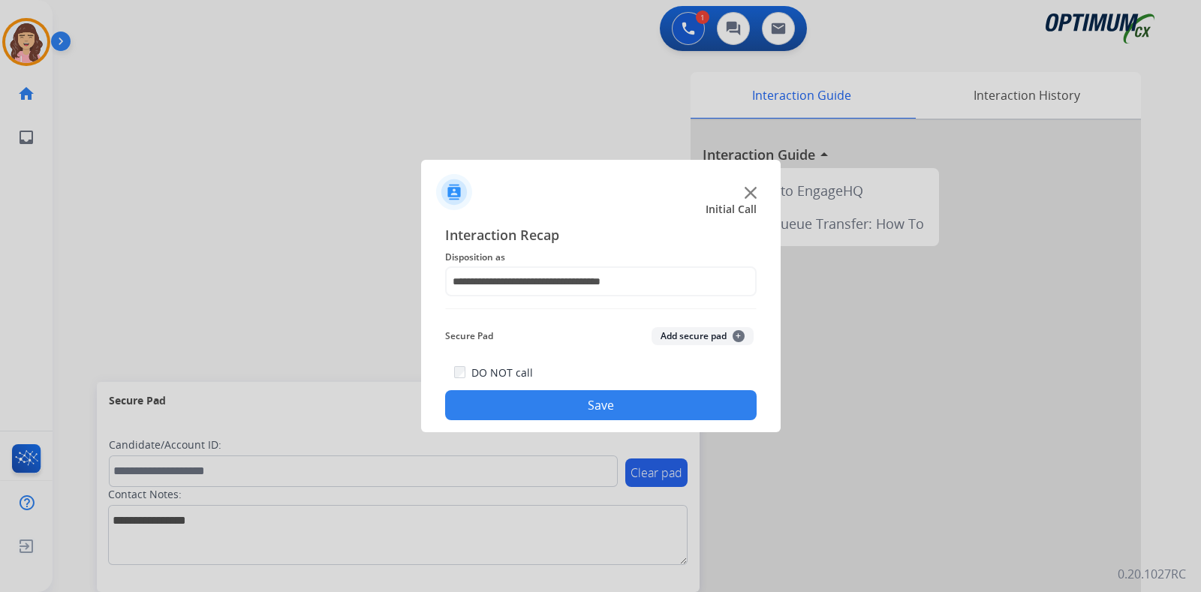
click at [589, 404] on button "Save" at bounding box center [600, 405] width 311 height 30
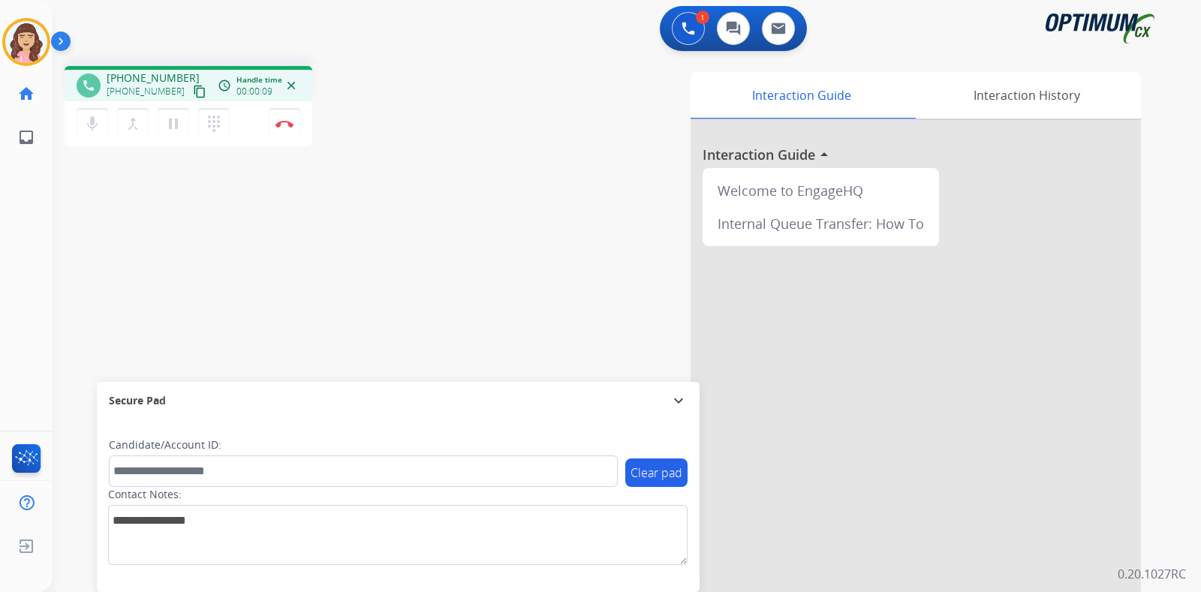
click at [193, 88] on mat-icon "content_copy" at bounding box center [200, 92] width 14 height 14
click at [285, 127] on img at bounding box center [284, 124] width 18 height 8
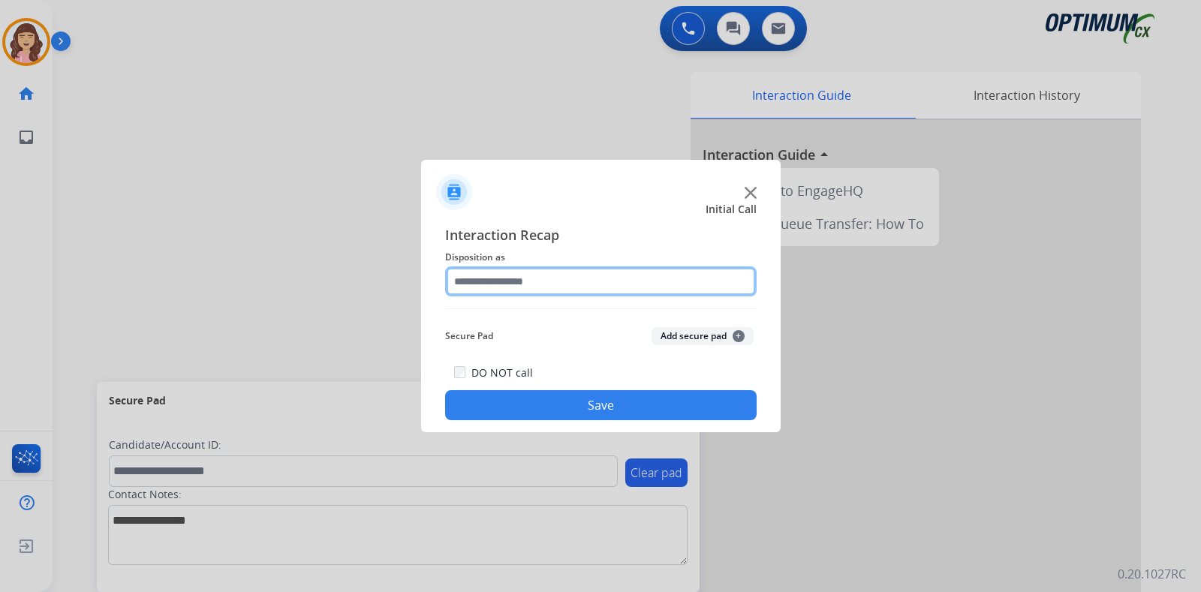
click at [537, 275] on input "text" at bounding box center [600, 281] width 311 height 30
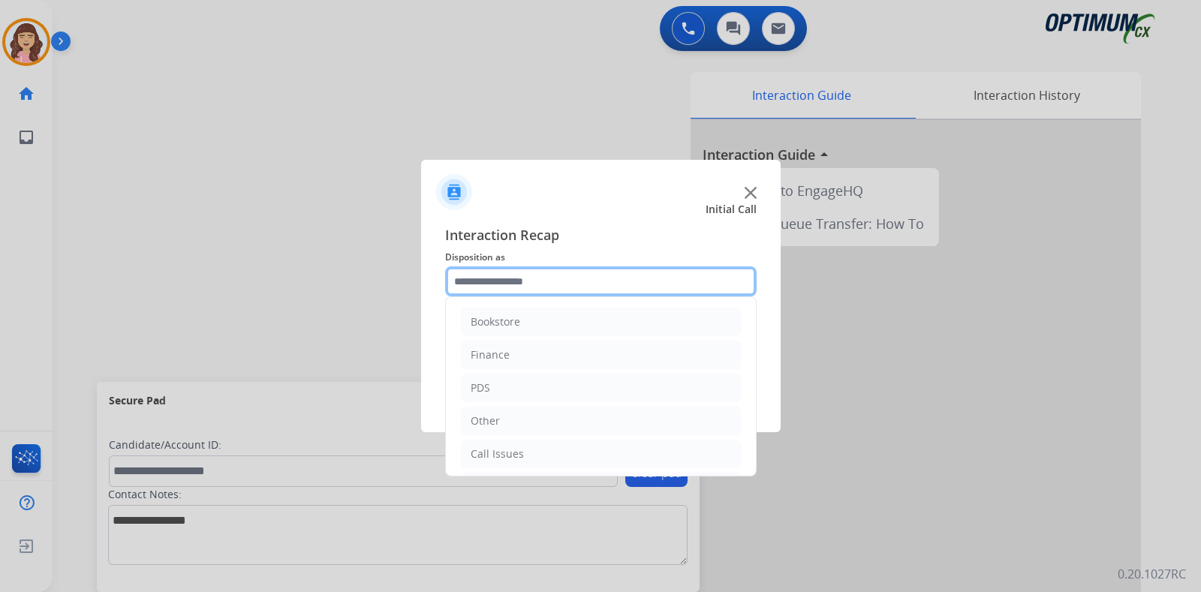
scroll to position [99, 0]
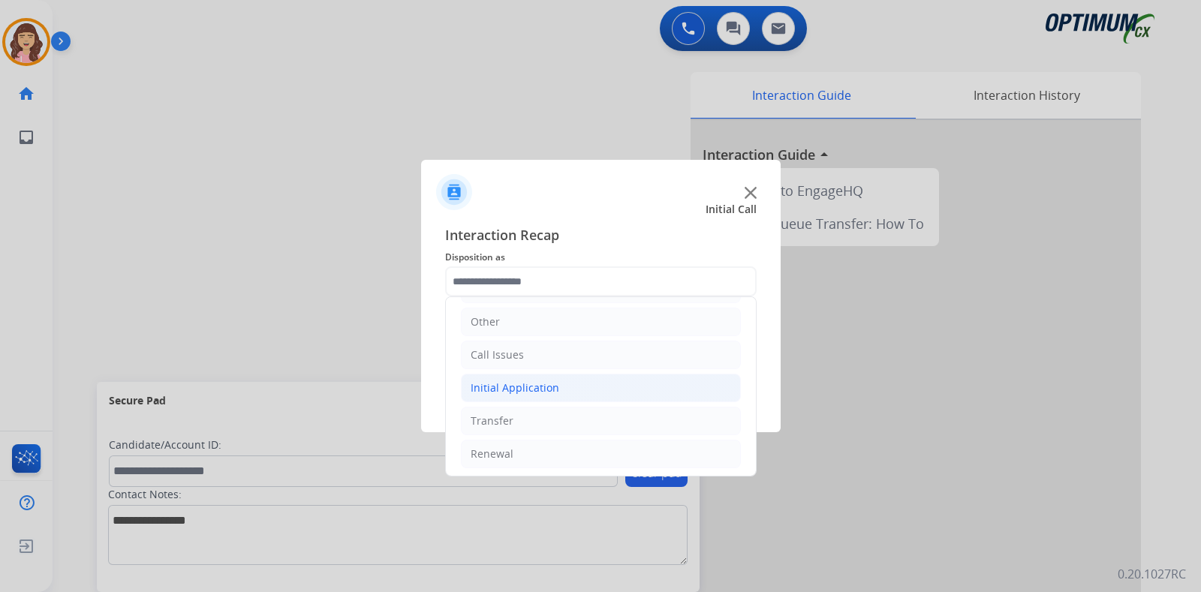
click at [555, 384] on li "Initial Application" at bounding box center [601, 388] width 280 height 29
click at [583, 444] on li "Appeals" at bounding box center [616, 454] width 250 height 29
type input "*******"
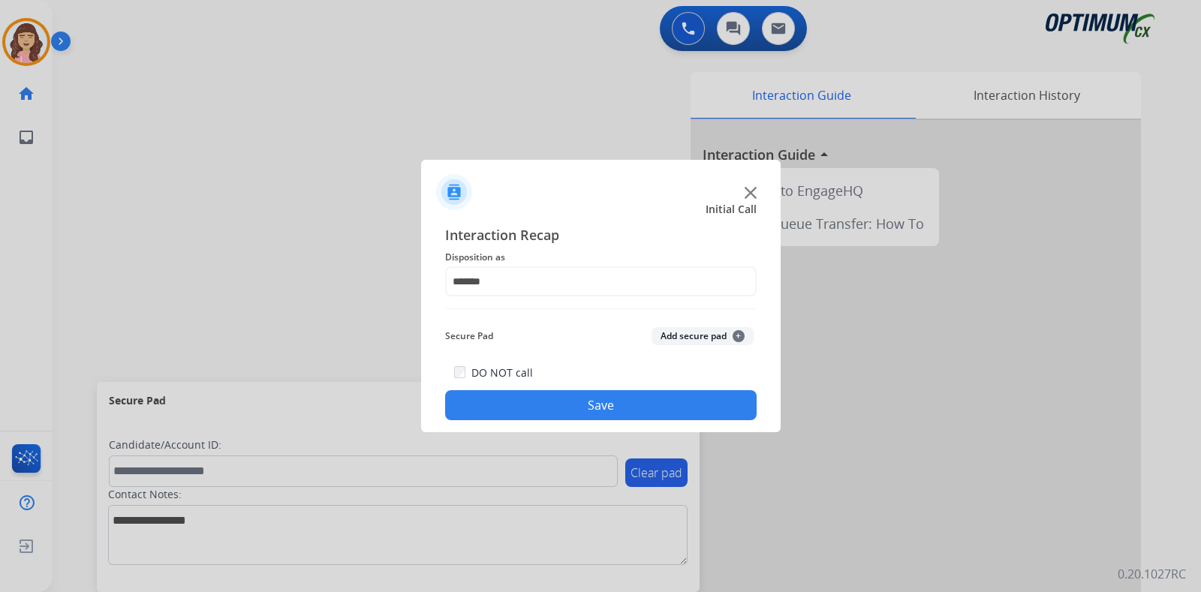
click at [621, 409] on button "Save" at bounding box center [600, 405] width 311 height 30
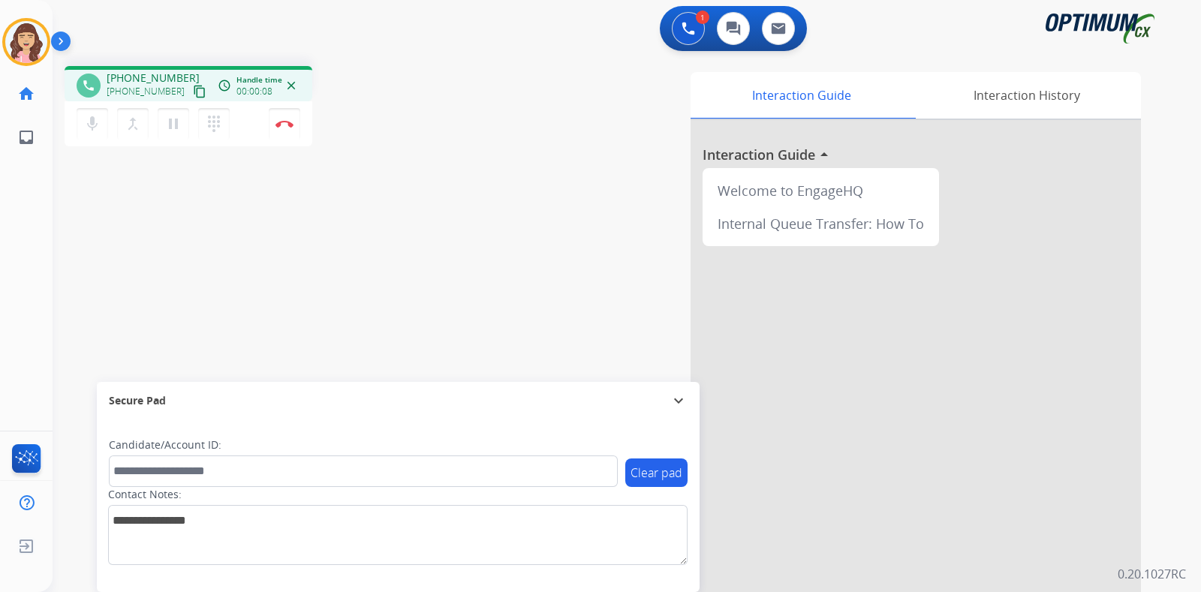
click at [193, 93] on mat-icon "content_copy" at bounding box center [200, 92] width 14 height 14
click at [172, 125] on mat-icon "pause" at bounding box center [173, 124] width 18 height 18
click at [176, 128] on mat-icon "play_arrow" at bounding box center [173, 124] width 18 height 18
click at [285, 128] on button "Disconnect" at bounding box center [285, 124] width 32 height 32
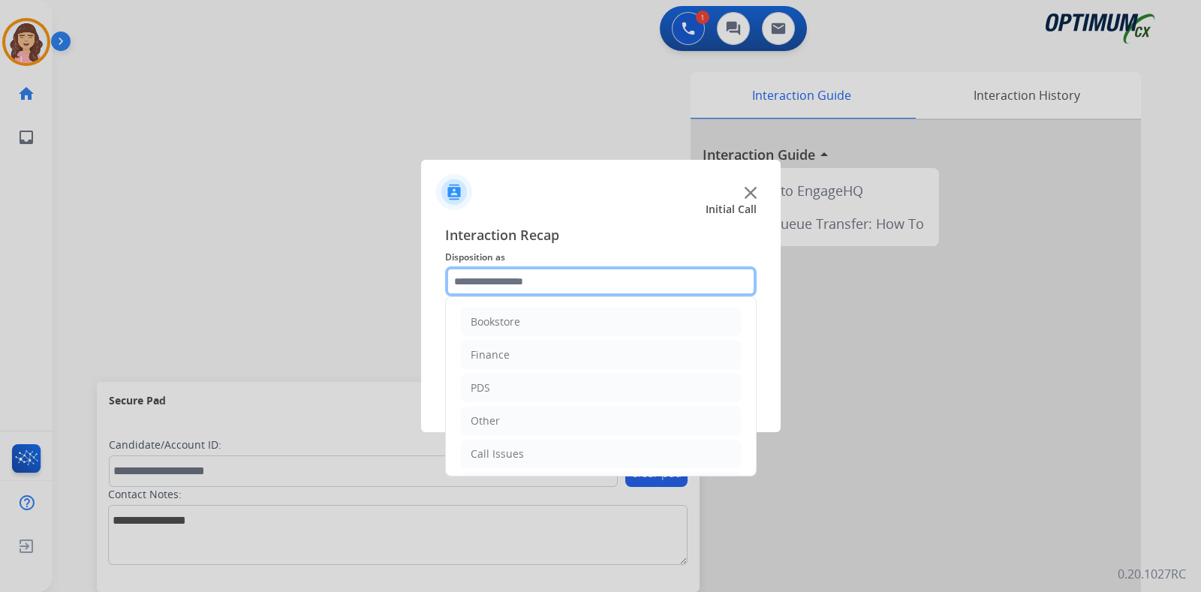
click at [527, 284] on input "text" at bounding box center [600, 281] width 311 height 30
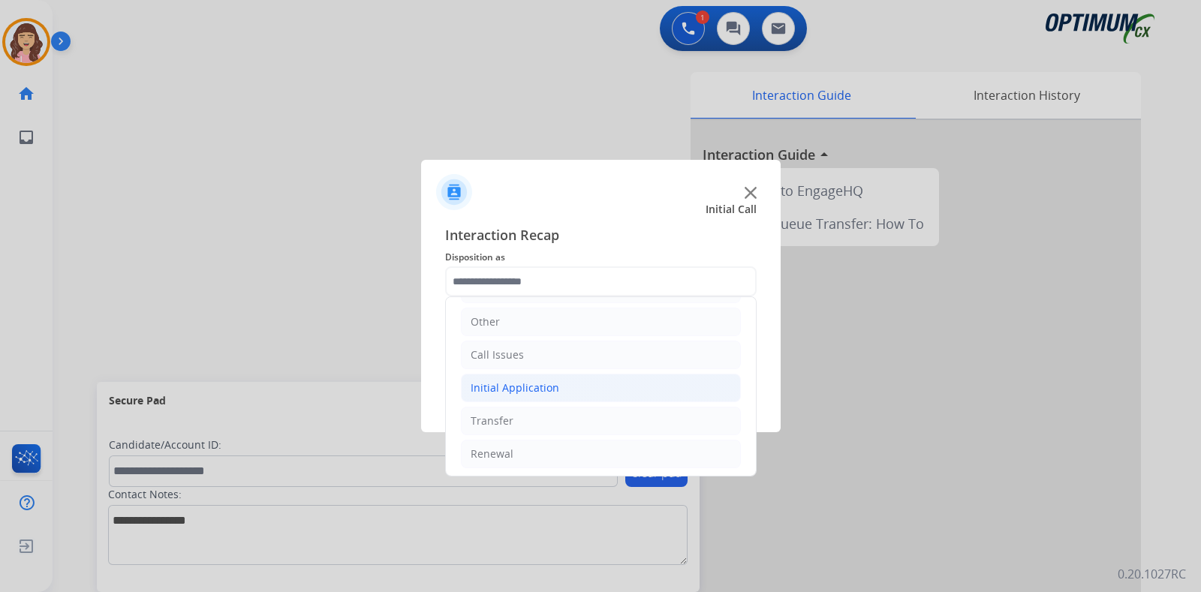
click at [531, 387] on div "Initial Application" at bounding box center [515, 387] width 89 height 15
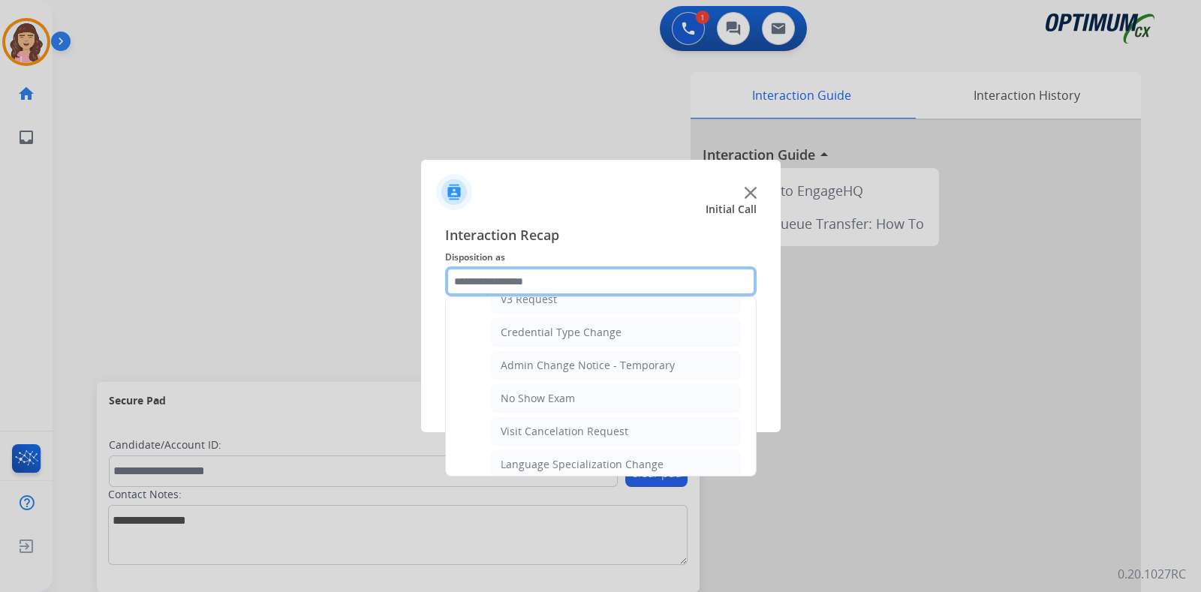
scroll to position [595, 0]
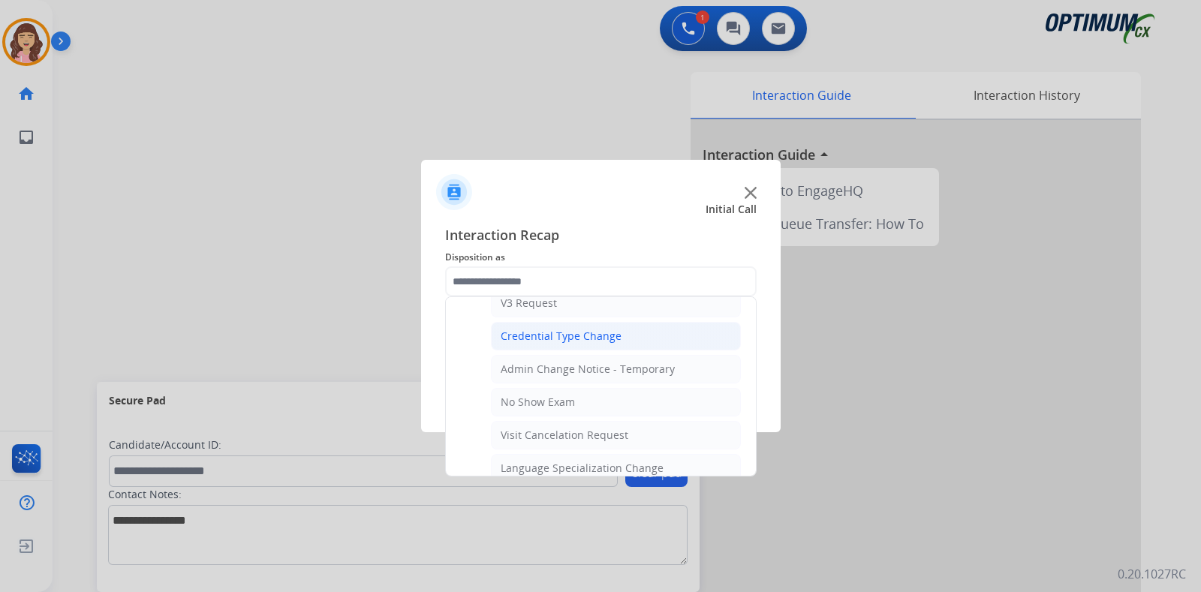
click at [589, 329] on div "Credential Type Change" at bounding box center [561, 336] width 121 height 15
type input "**********"
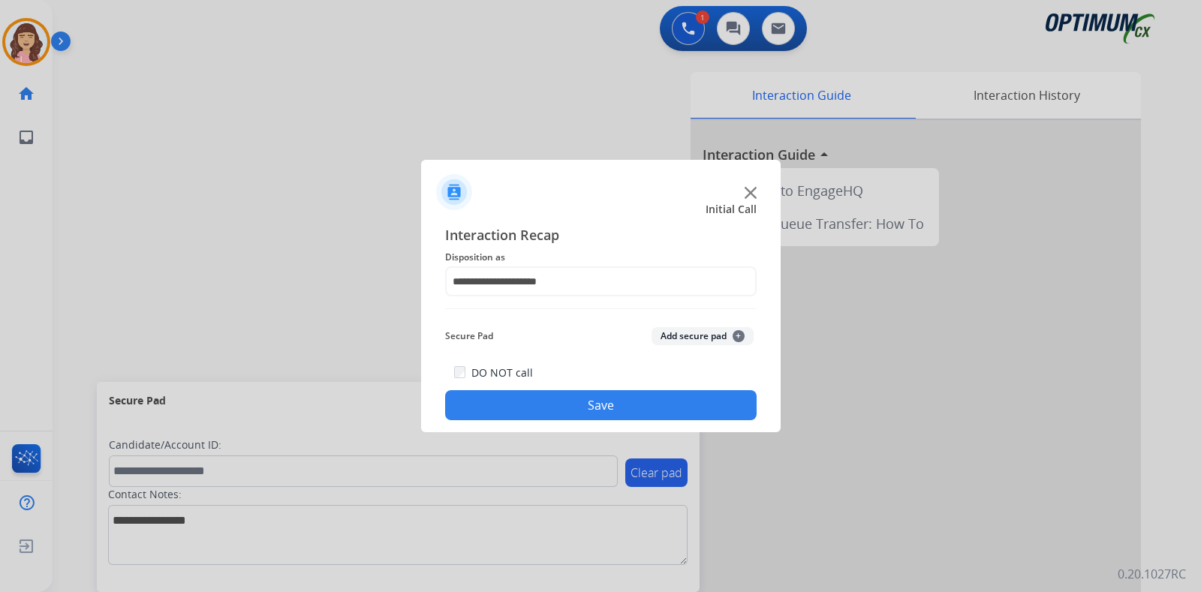
click at [597, 398] on button "Save" at bounding box center [600, 405] width 311 height 30
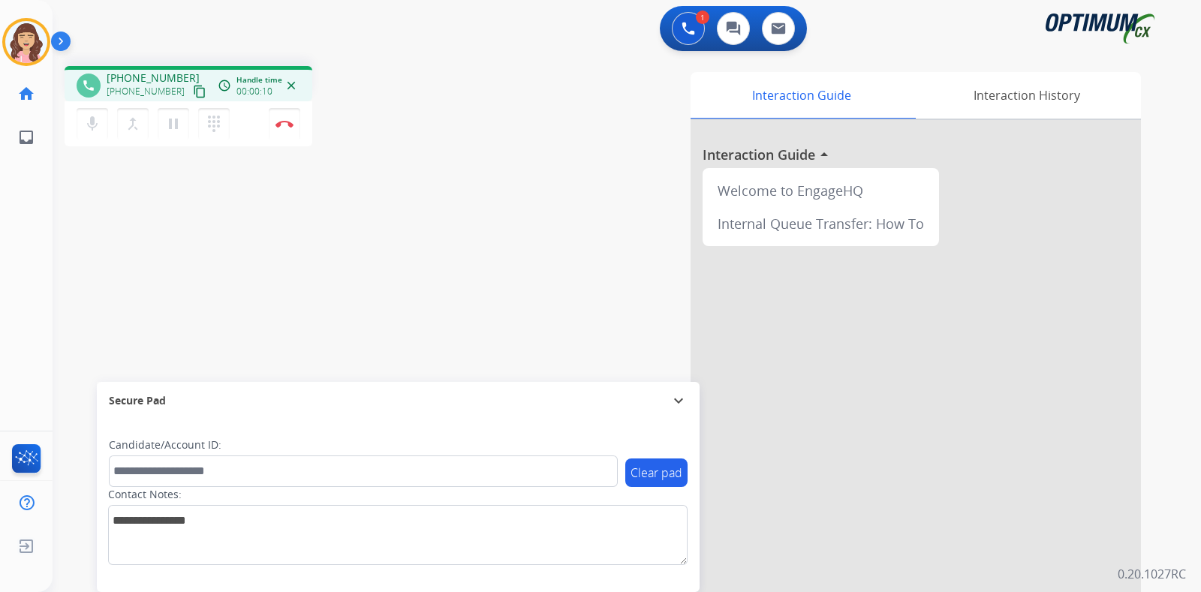
click at [193, 90] on mat-icon "content_copy" at bounding box center [200, 92] width 14 height 14
click at [288, 126] on img at bounding box center [284, 124] width 18 height 8
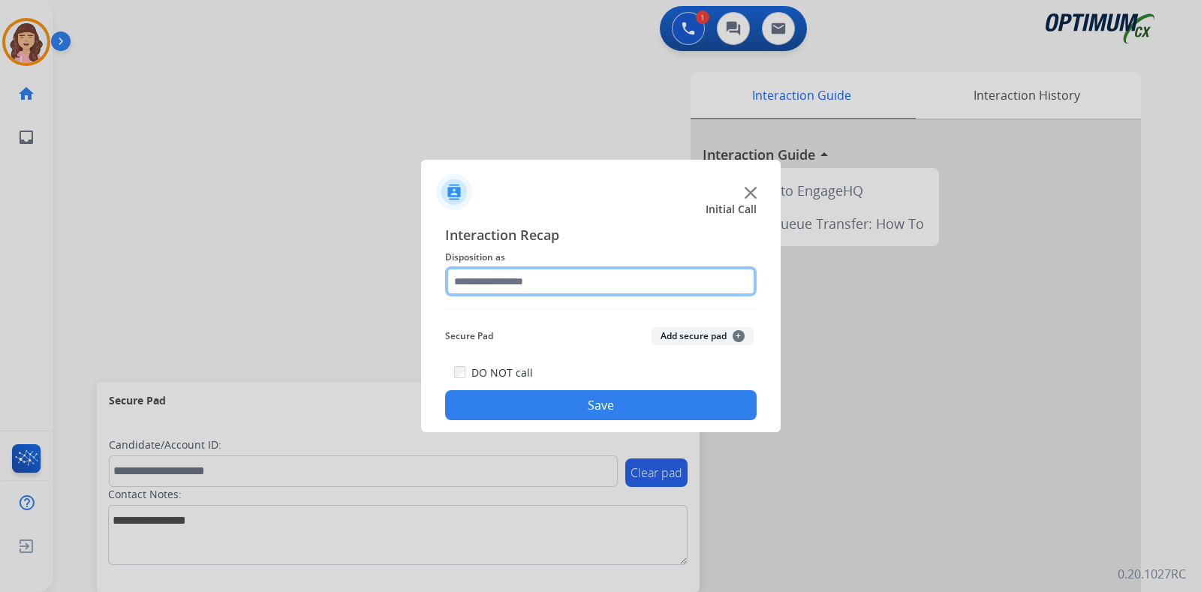
click at [543, 286] on input "text" at bounding box center [600, 281] width 311 height 30
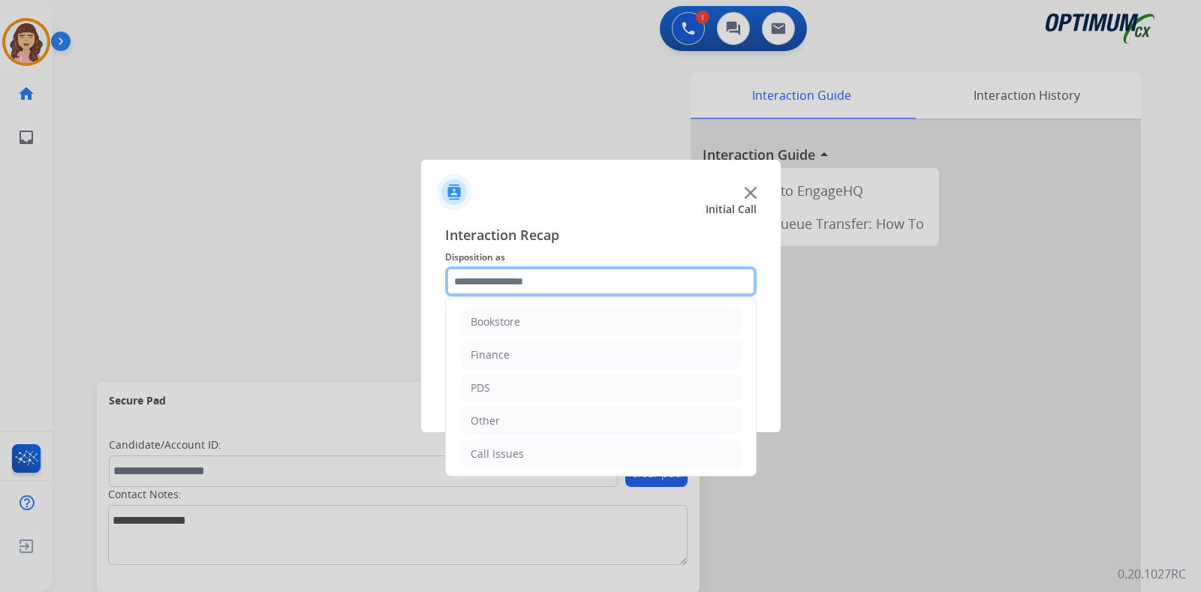
scroll to position [99, 0]
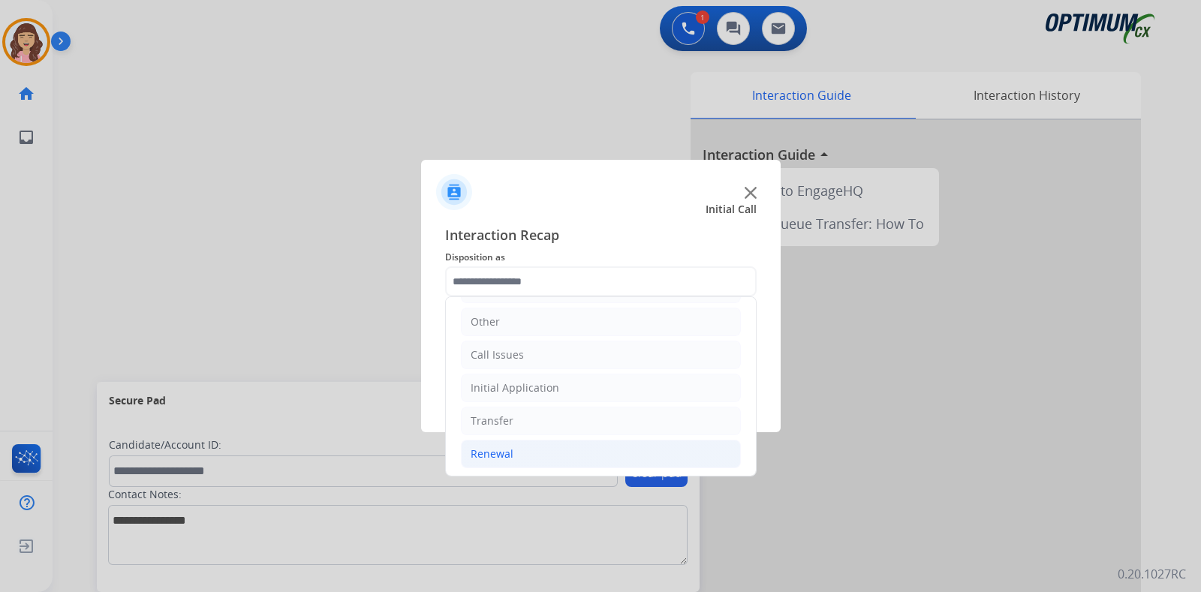
click at [514, 444] on li "Renewal" at bounding box center [601, 454] width 280 height 29
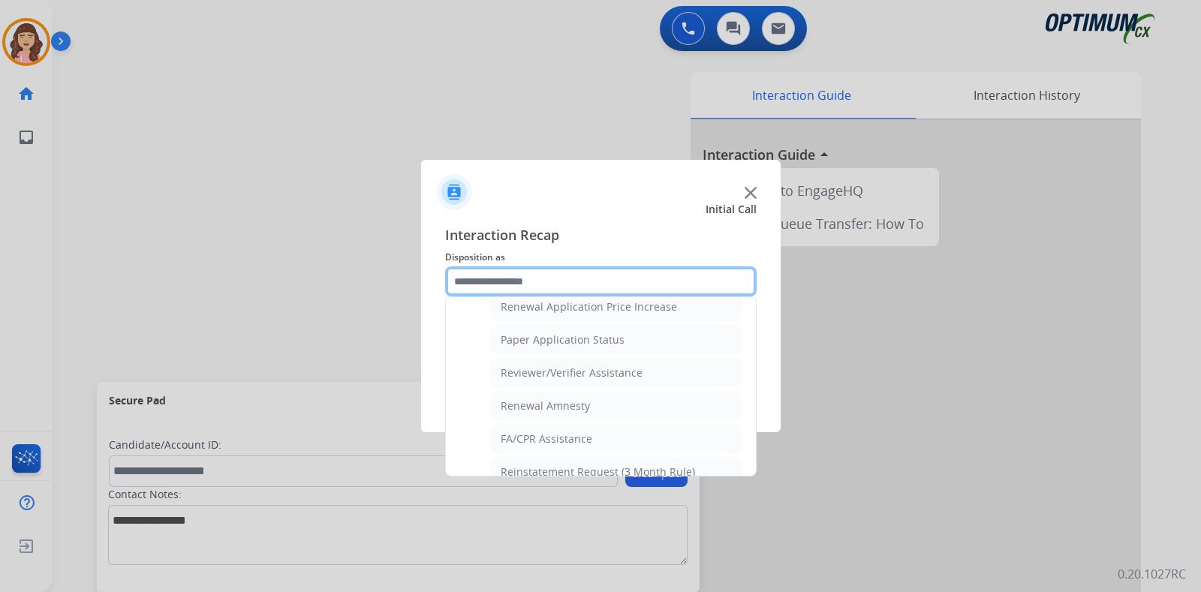
scroll to position [573, 0]
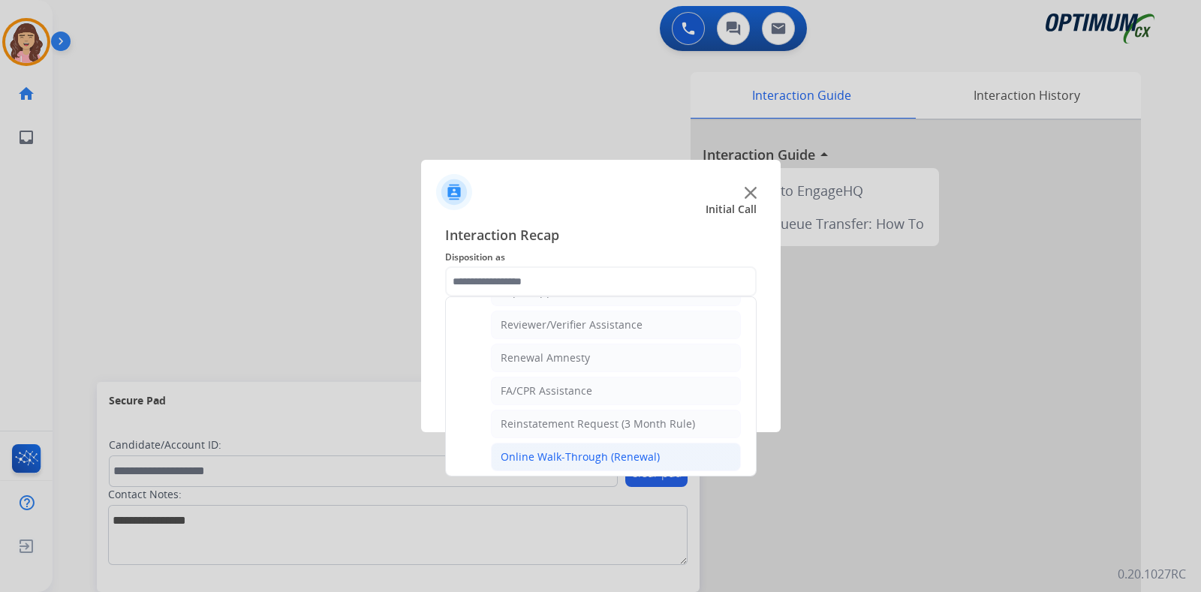
click at [561, 450] on div "Online Walk-Through (Renewal)" at bounding box center [580, 457] width 159 height 15
type input "**********"
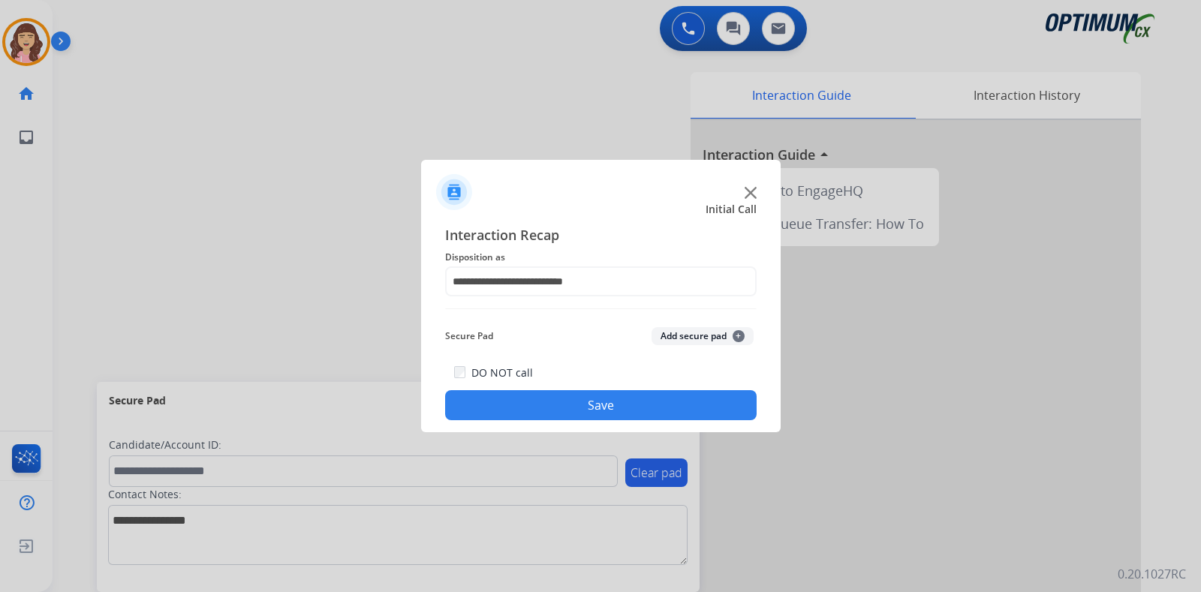
click at [600, 398] on button "Save" at bounding box center [600, 405] width 311 height 30
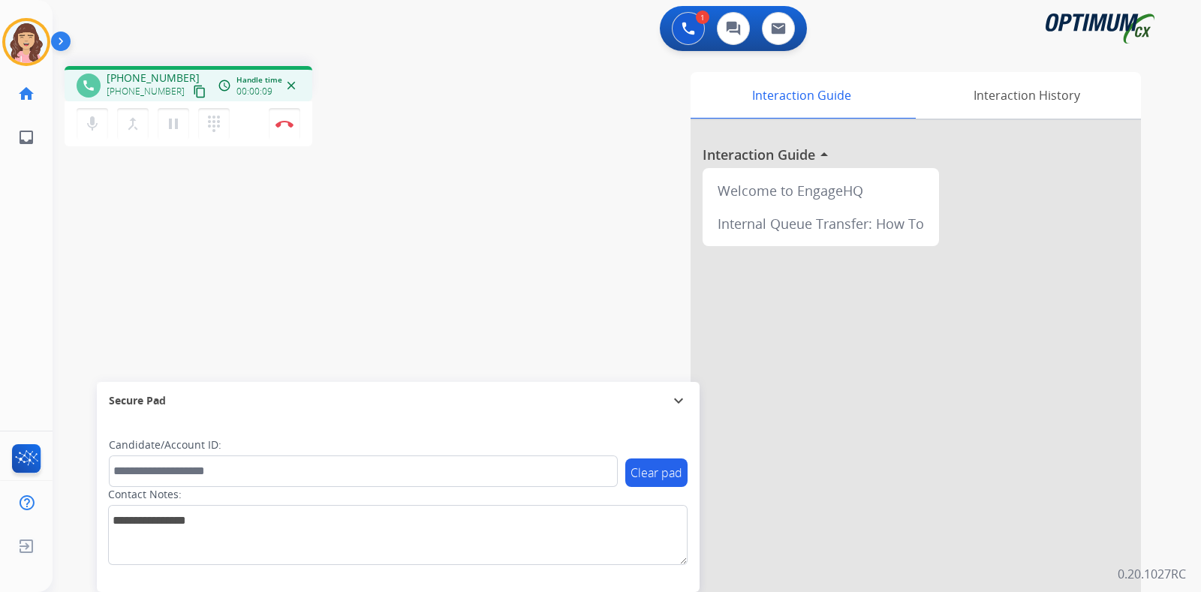
click at [193, 95] on mat-icon "content_copy" at bounding box center [200, 92] width 14 height 14
click at [286, 125] on img at bounding box center [284, 124] width 18 height 8
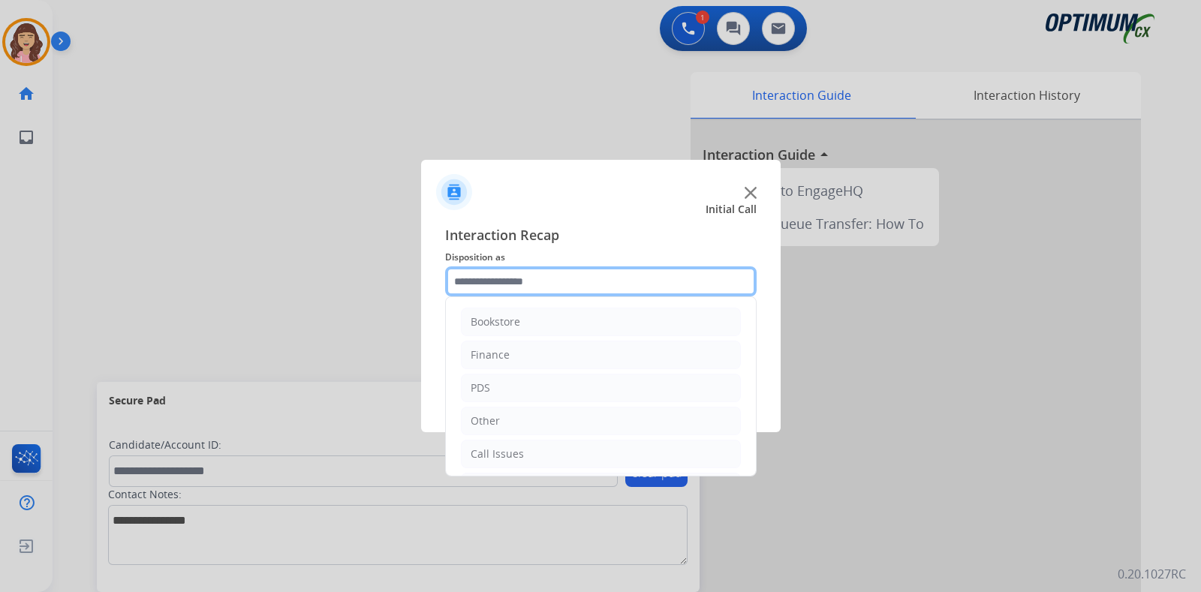
click at [555, 275] on input "text" at bounding box center [600, 281] width 311 height 30
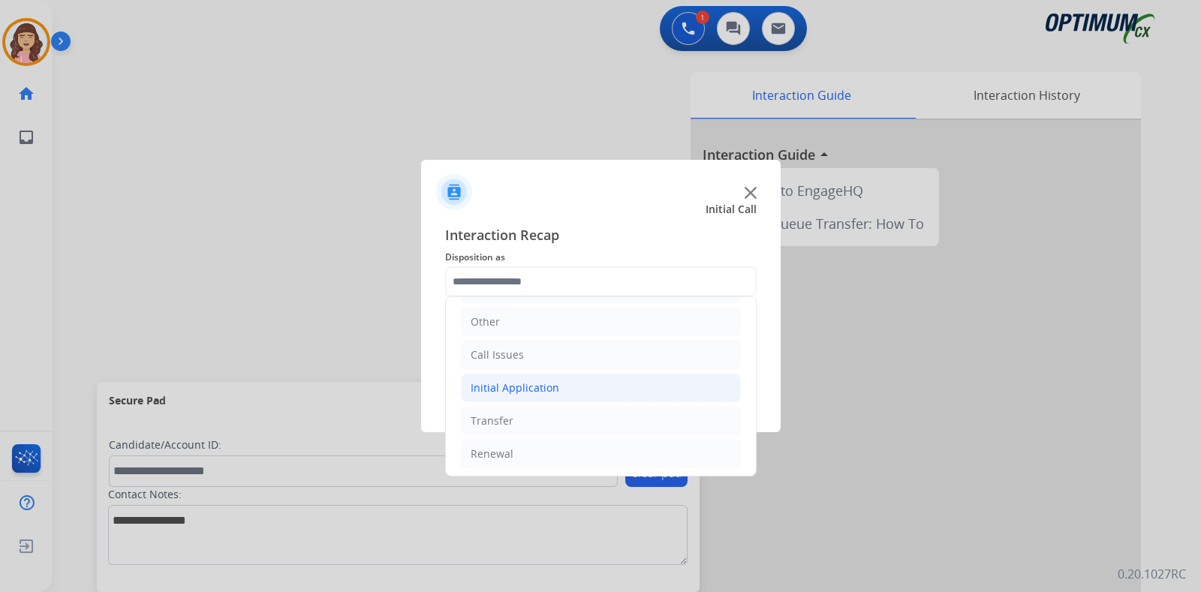
click at [572, 387] on li "Initial Application" at bounding box center [601, 388] width 280 height 29
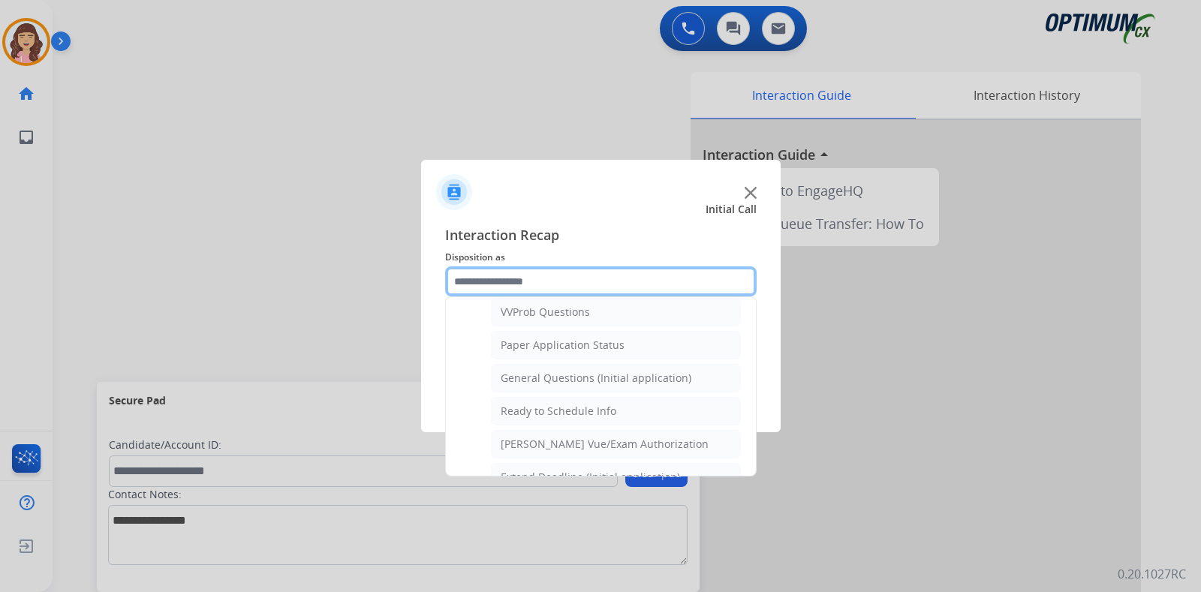
scroll to position [847, 0]
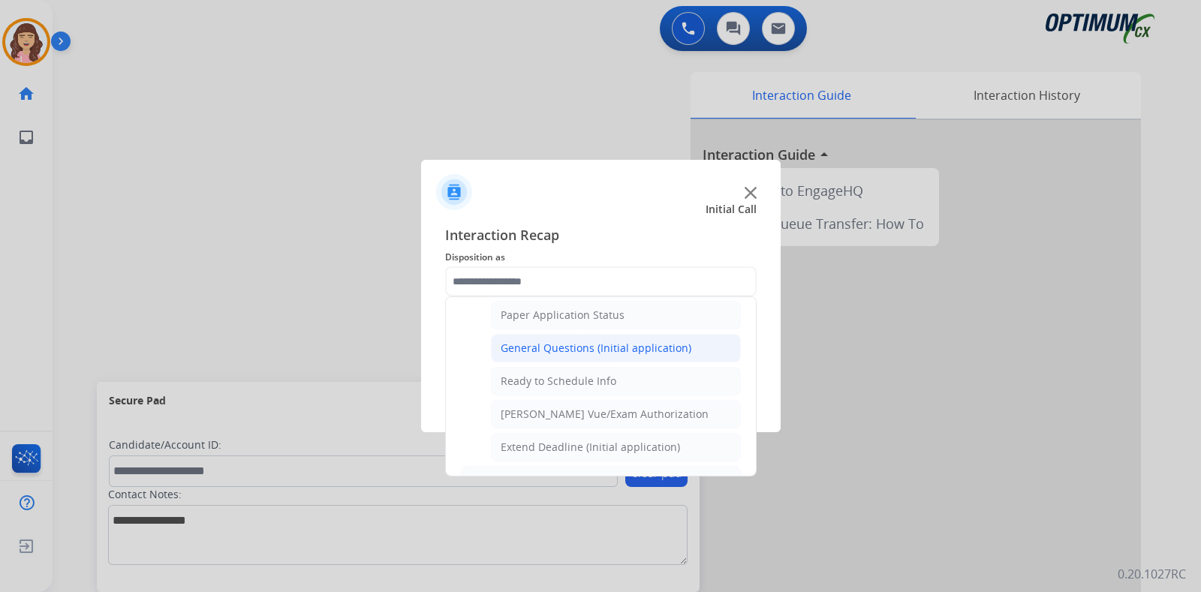
click at [596, 341] on div "General Questions (Initial application)" at bounding box center [596, 348] width 191 height 15
type input "**********"
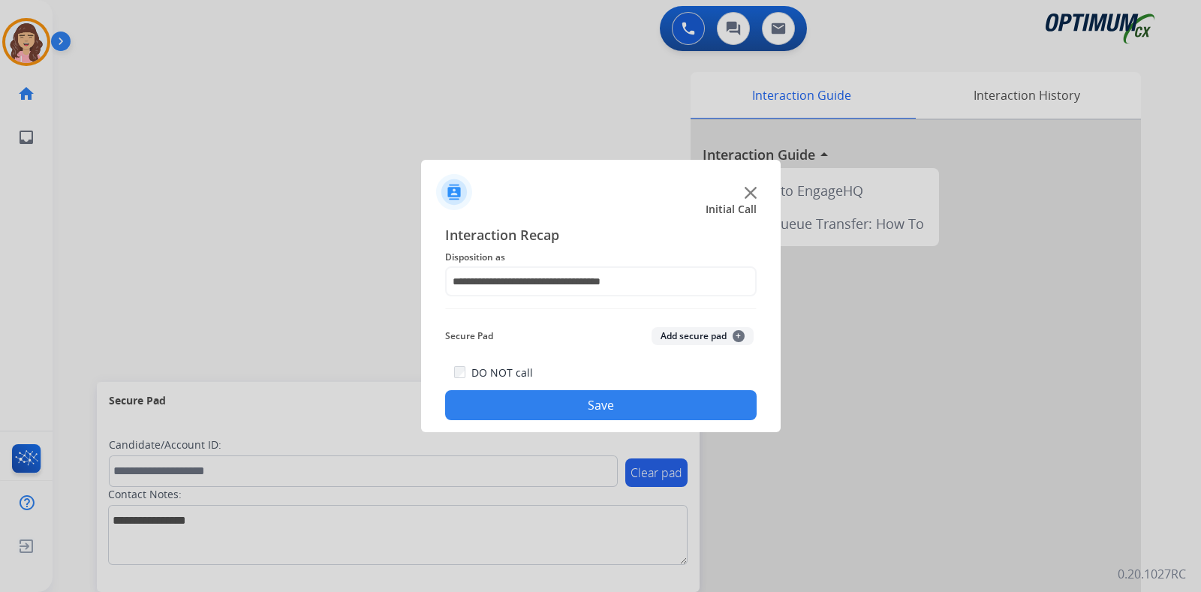
click at [597, 396] on button "Save" at bounding box center [600, 405] width 311 height 30
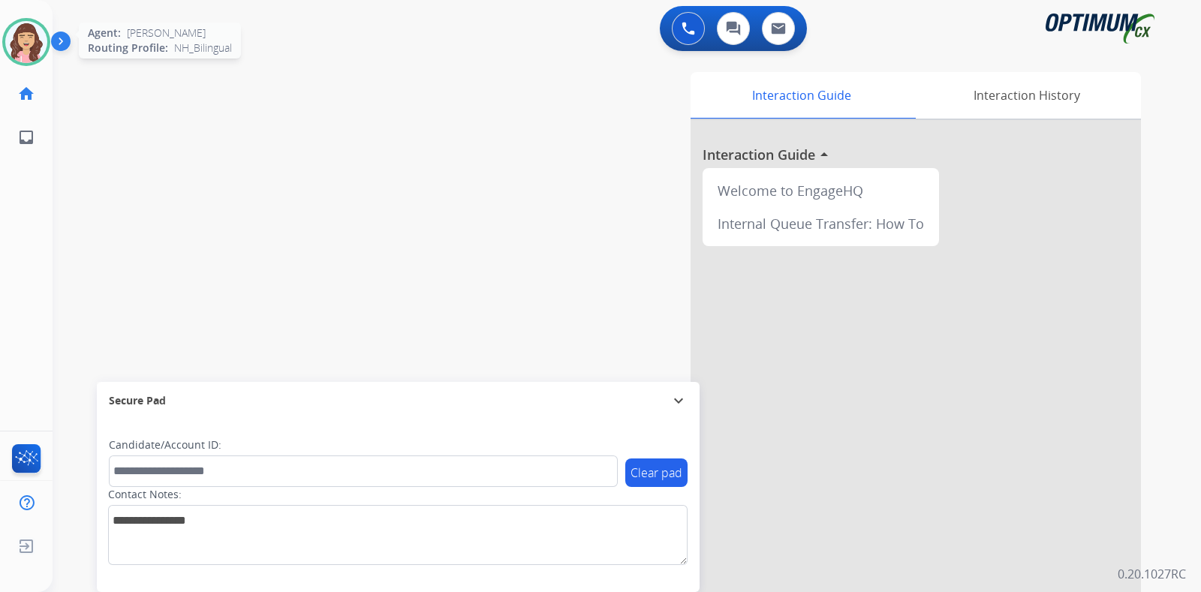
click at [29, 28] on img at bounding box center [26, 42] width 42 height 42
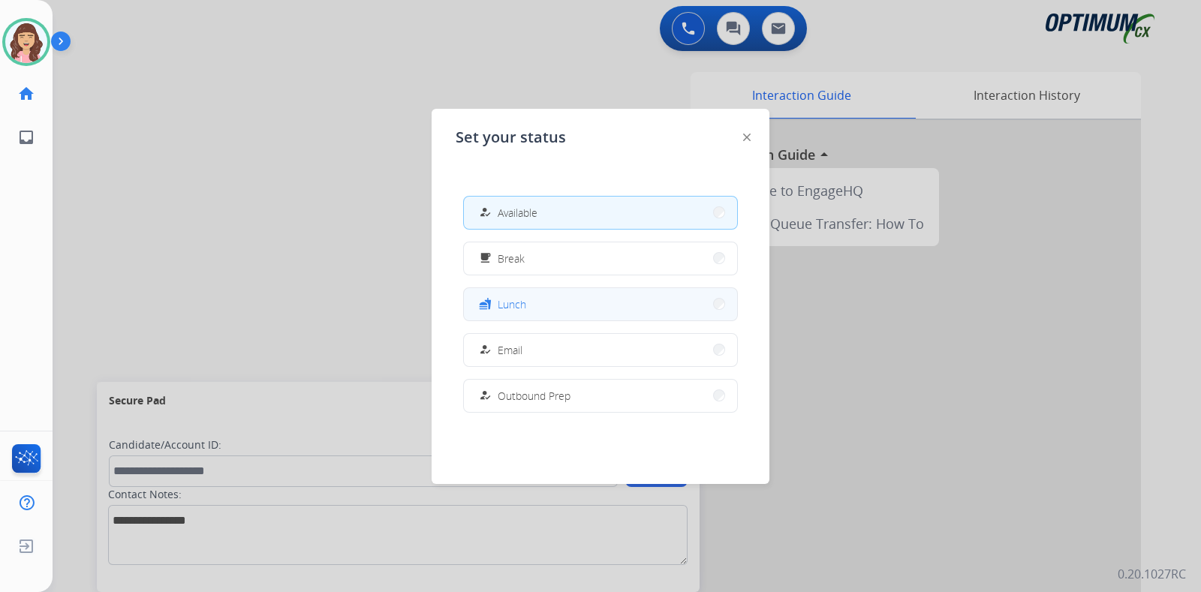
click at [525, 298] on span "Lunch" at bounding box center [512, 304] width 29 height 16
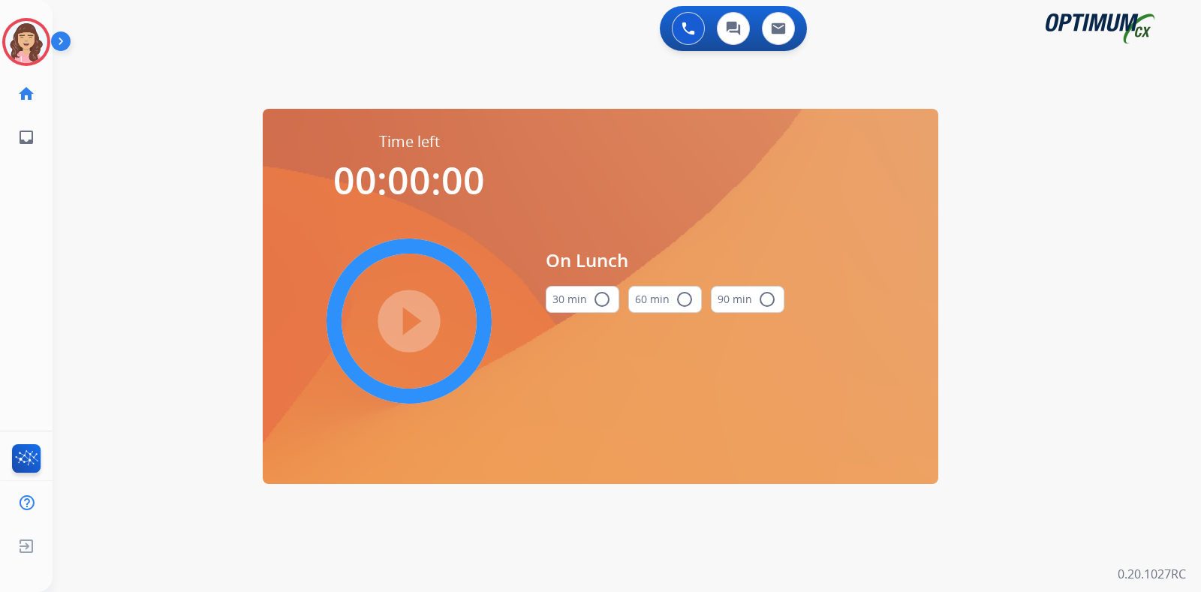
click at [601, 295] on mat-icon "radio_button_unchecked" at bounding box center [602, 299] width 18 height 18
click at [410, 322] on mat-icon "play_circle_filled" at bounding box center [409, 321] width 18 height 18
